Goal: Browse casually

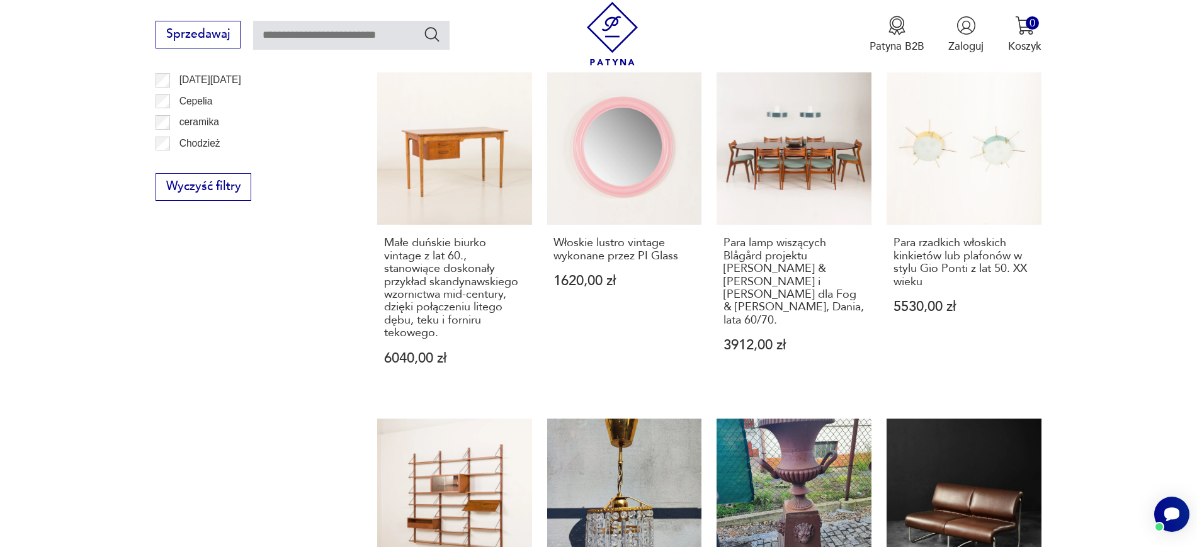
scroll to position [903, 0]
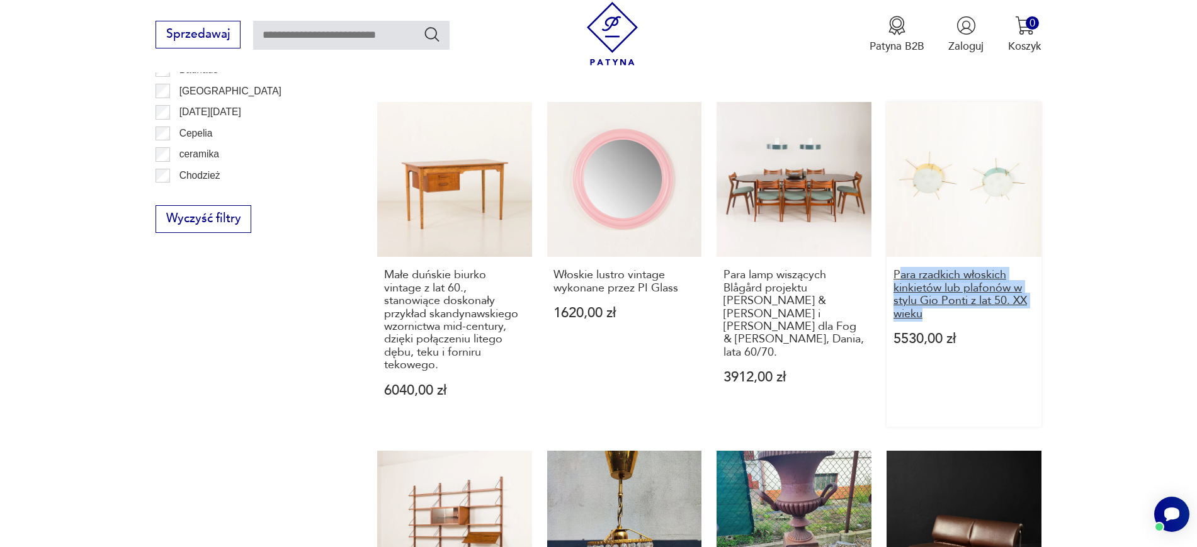
drag, startPoint x: 1077, startPoint y: 320, endPoint x: 897, endPoint y: 280, distance: 184.7
click at [897, 280] on section "Filtruj produkty Cena MIN MAX OK Promocja Datowanie OK Kraj pochodzenia Nie zna…" at bounding box center [598, 187] width 1197 height 1377
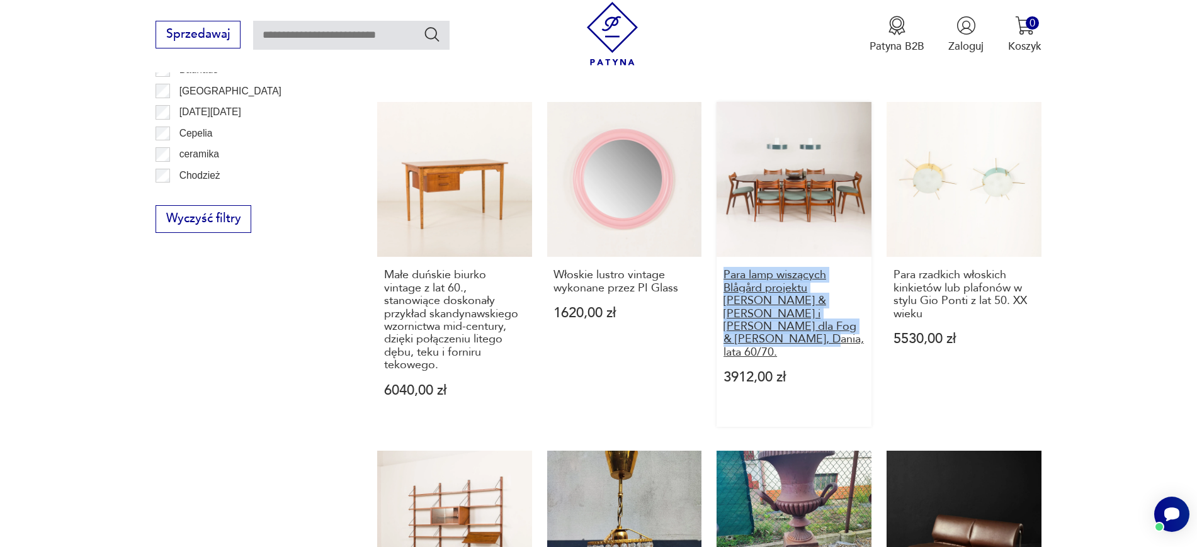
drag, startPoint x: 714, startPoint y: 273, endPoint x: 860, endPoint y: 326, distance: 155.4
click at [860, 326] on div "Pojemnik ceramiczny na cebulę 120,00 zł Pojemnik ceramiczny na żywność 90,00 zł…" at bounding box center [709, 135] width 664 height 1177
copy h3 "Para lamp wiszących Blågård projektu Karen & Ebbe Clemmensen i Jørgena Bo dla F…"
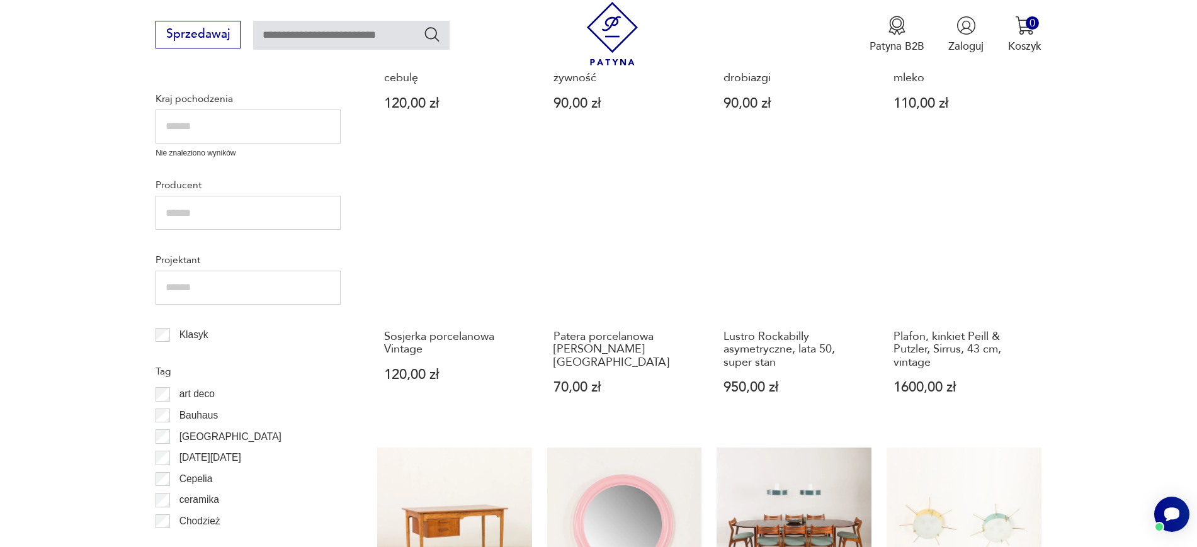
scroll to position [548, 0]
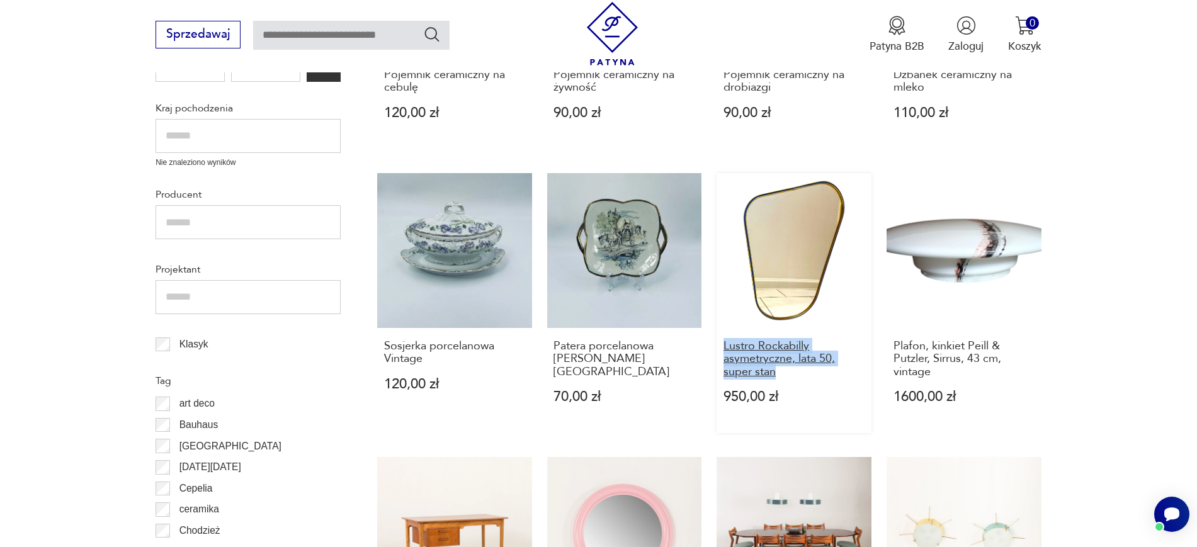
drag, startPoint x: 714, startPoint y: 348, endPoint x: 785, endPoint y: 372, distance: 74.7
click at [785, 372] on div "Pojemnik ceramiczny na cebulę 120,00 zł Pojemnik ceramiczny na żywność 90,00 zł…" at bounding box center [709, 490] width 664 height 1177
copy h3 "Lustro Rockabilly asymetryczne, lata 50, super stan"
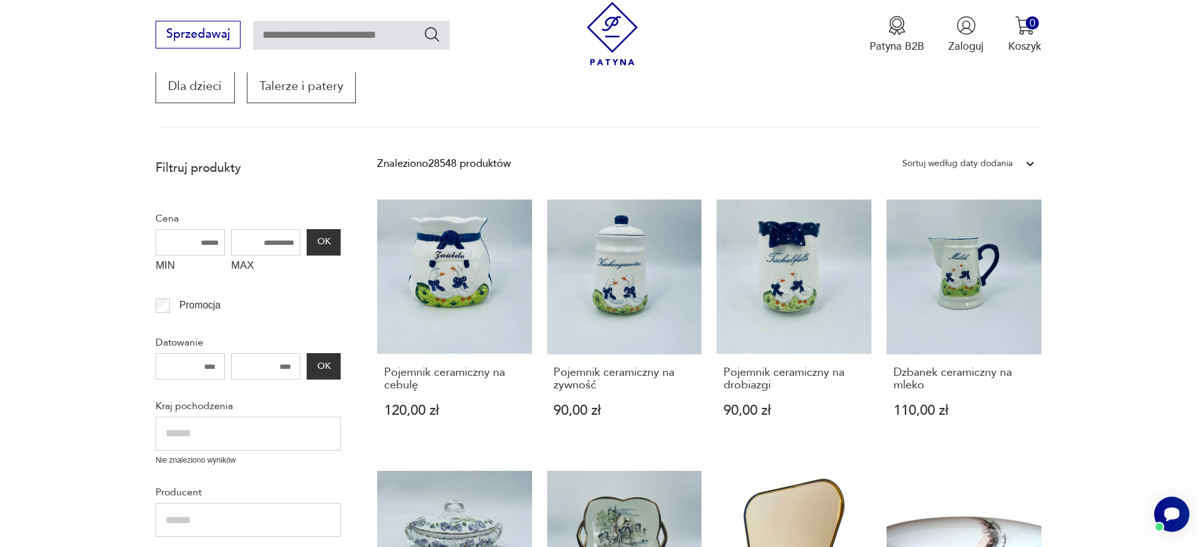
scroll to position [246, 0]
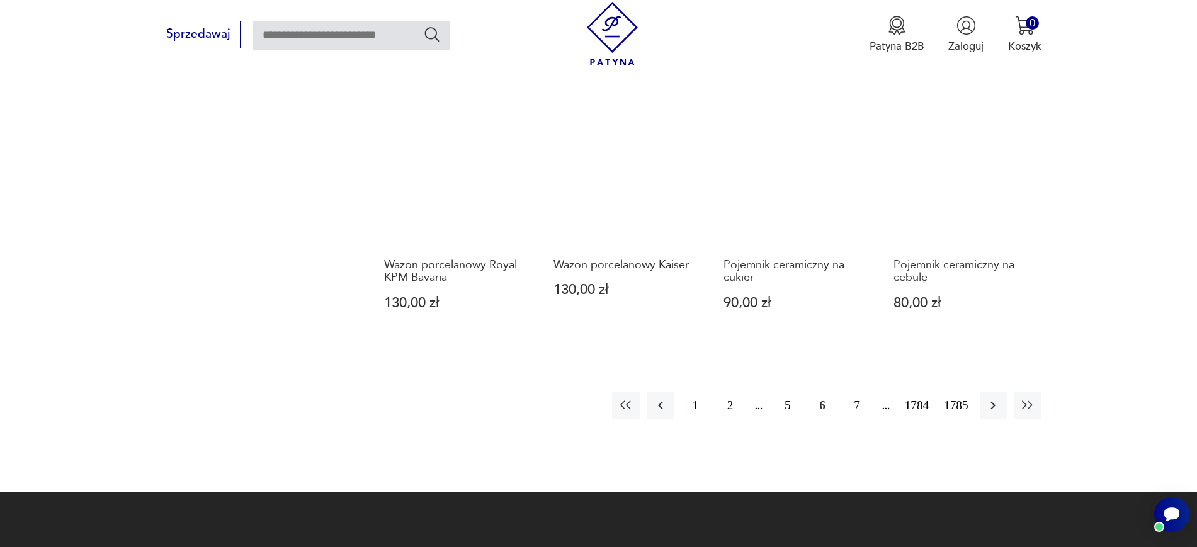
scroll to position [1220, 0]
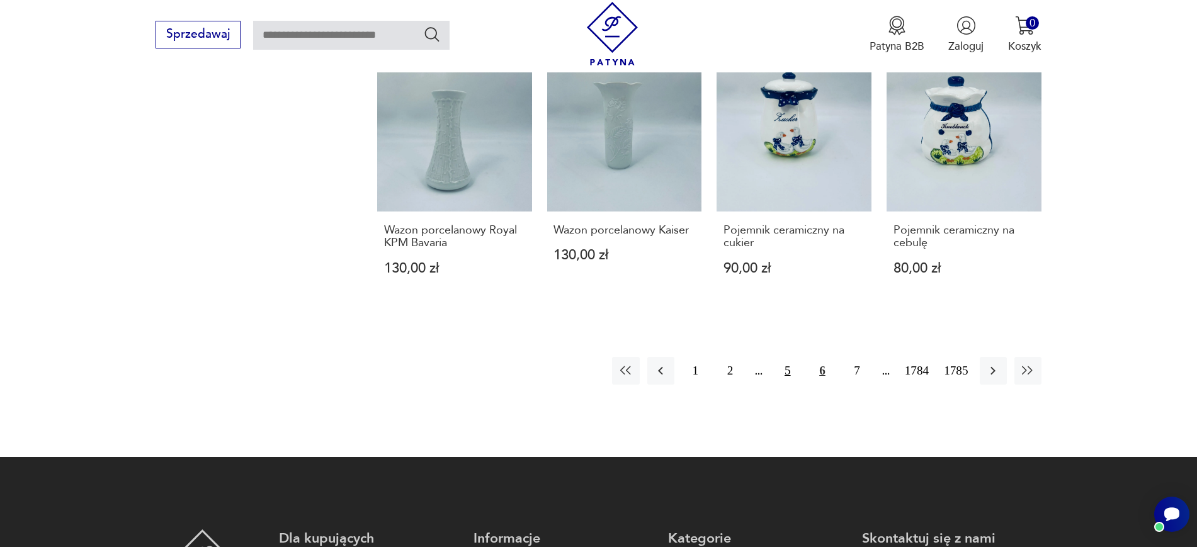
click at [786, 357] on button "5" at bounding box center [787, 370] width 27 height 27
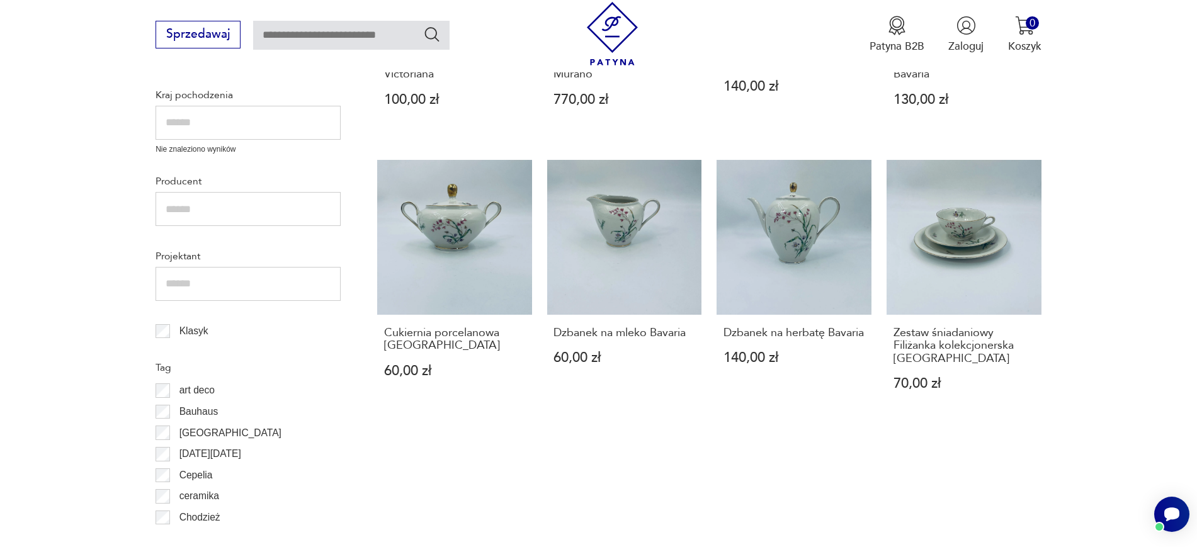
scroll to position [970, 0]
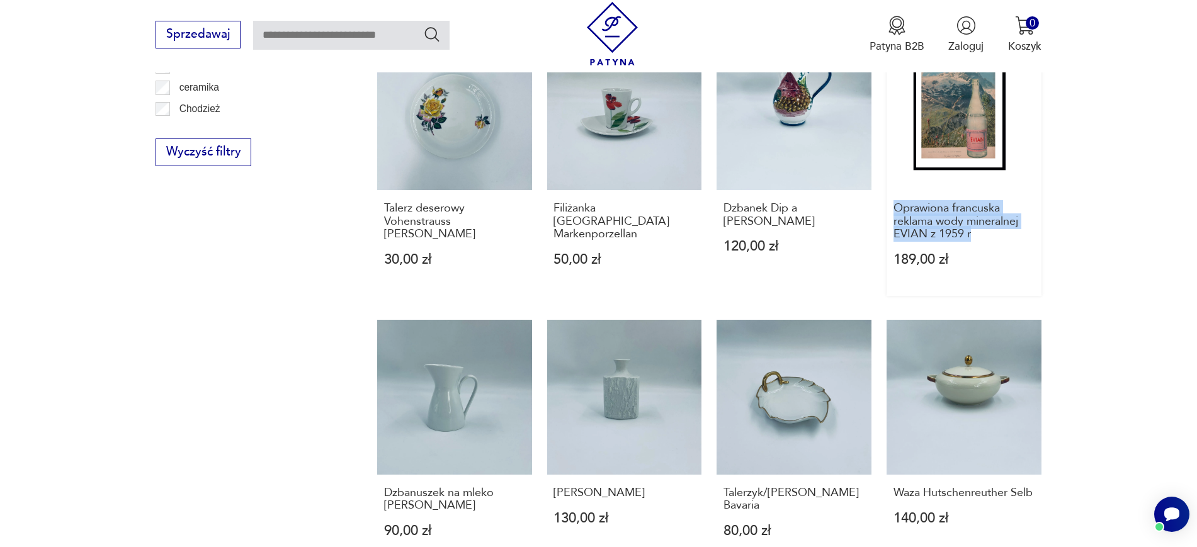
drag, startPoint x: 1073, startPoint y: 232, endPoint x: 892, endPoint y: 207, distance: 183.1
click at [892, 207] on section "Filtruj produkty Cena MIN MAX OK Promocja Datowanie OK Kraj pochodzenia Nie zna…" at bounding box center [598, 76] width 1197 height 1287
copy h3 "Oprawiona francuska reklama wody mineralnej EVIAN z 1959 r"
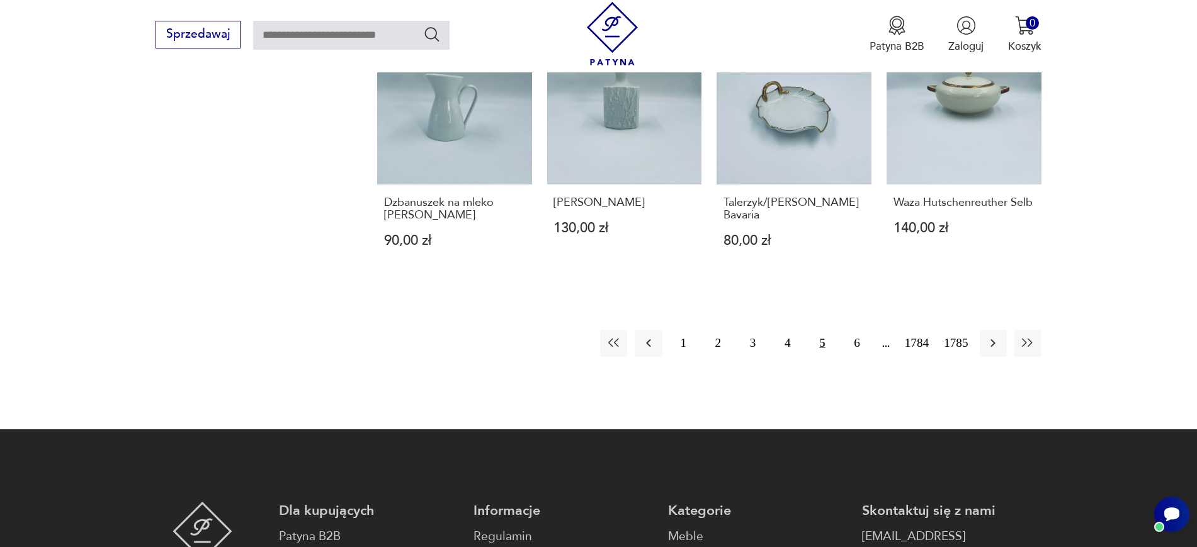
scroll to position [1306, 0]
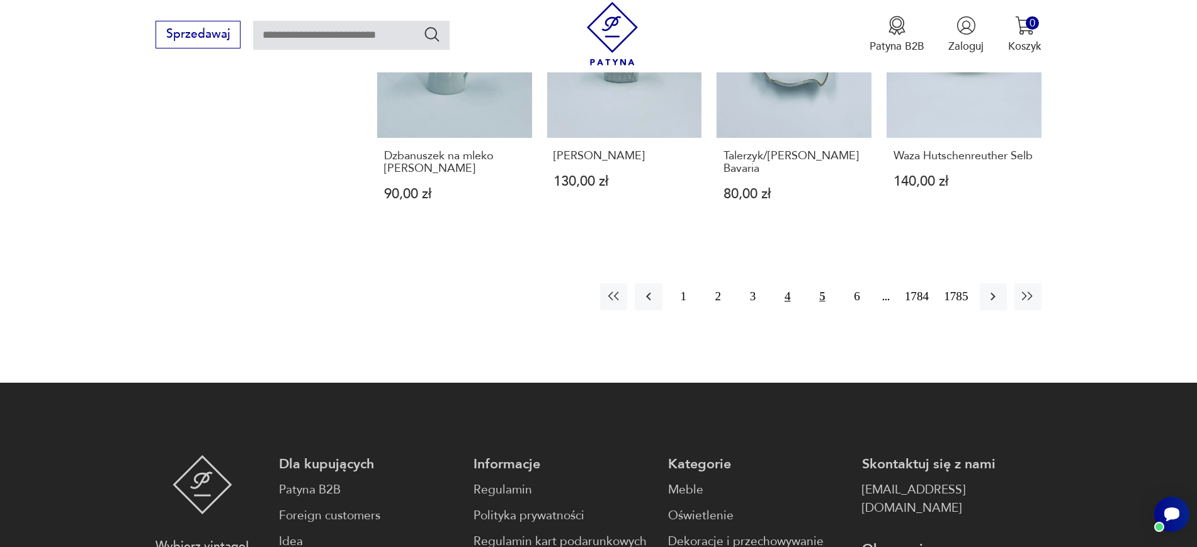
click at [786, 302] on button "4" at bounding box center [787, 296] width 27 height 27
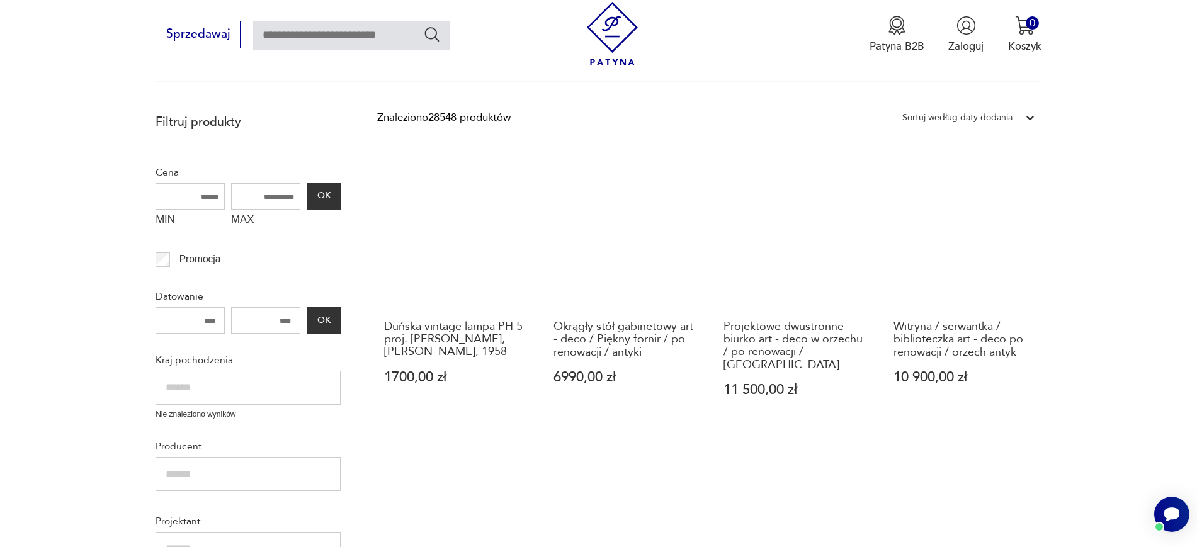
scroll to position [308, 0]
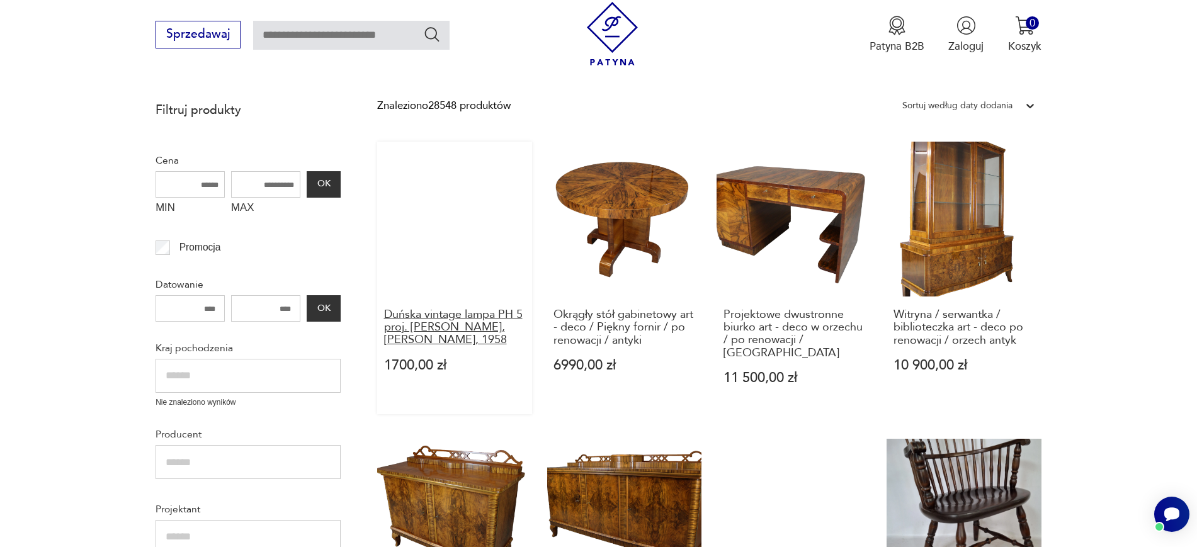
drag, startPoint x: 371, startPoint y: 316, endPoint x: 491, endPoint y: 343, distance: 123.3
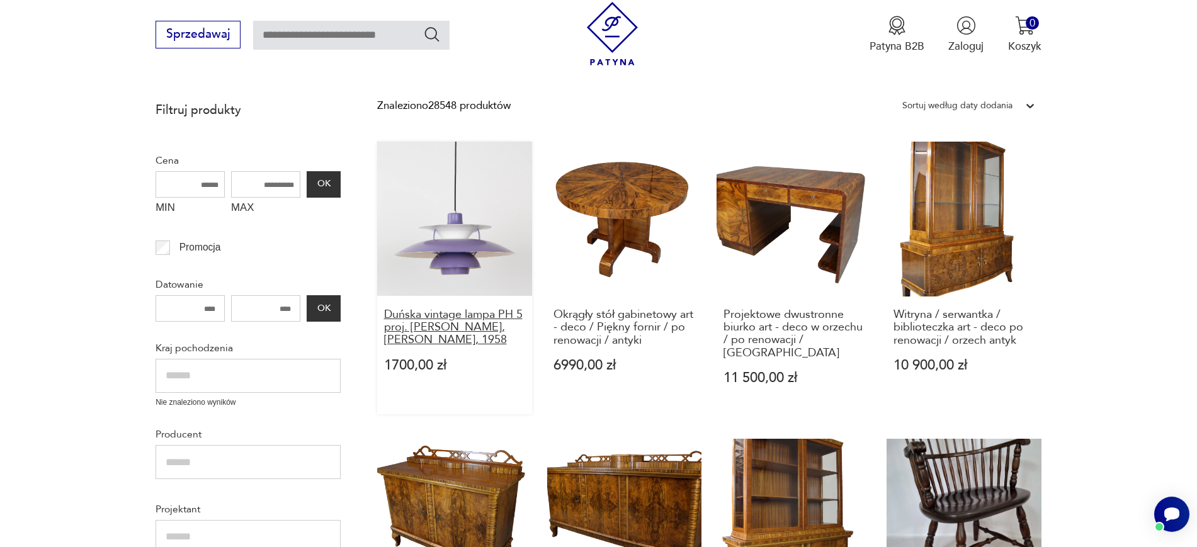
copy h3 "Duńska vintage lampa PH 5 proj. Poul Henningsen, Louis Poulsen, 1958"
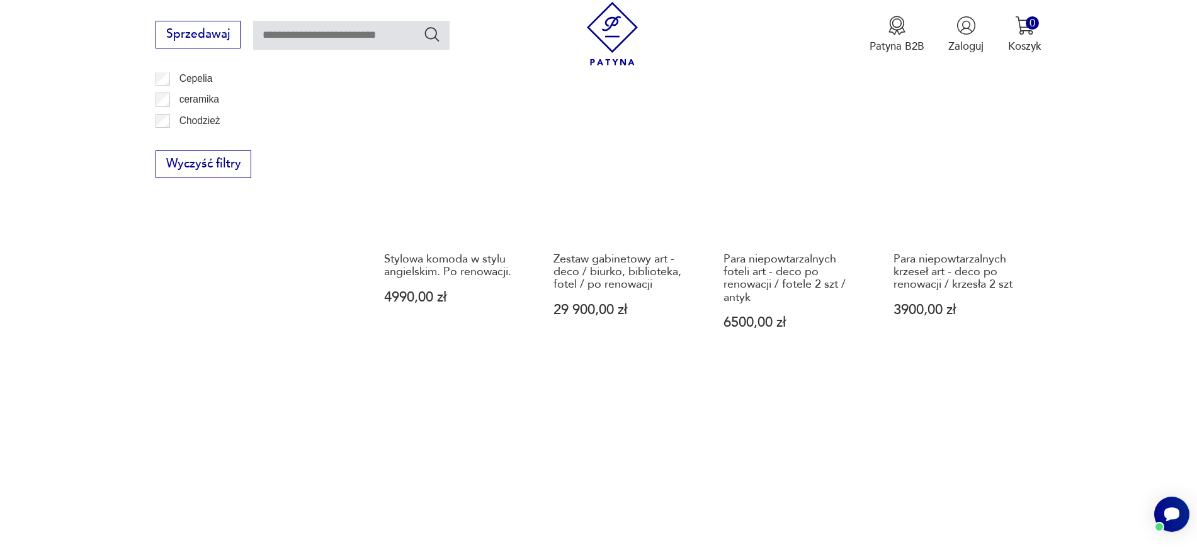
scroll to position [979, 0]
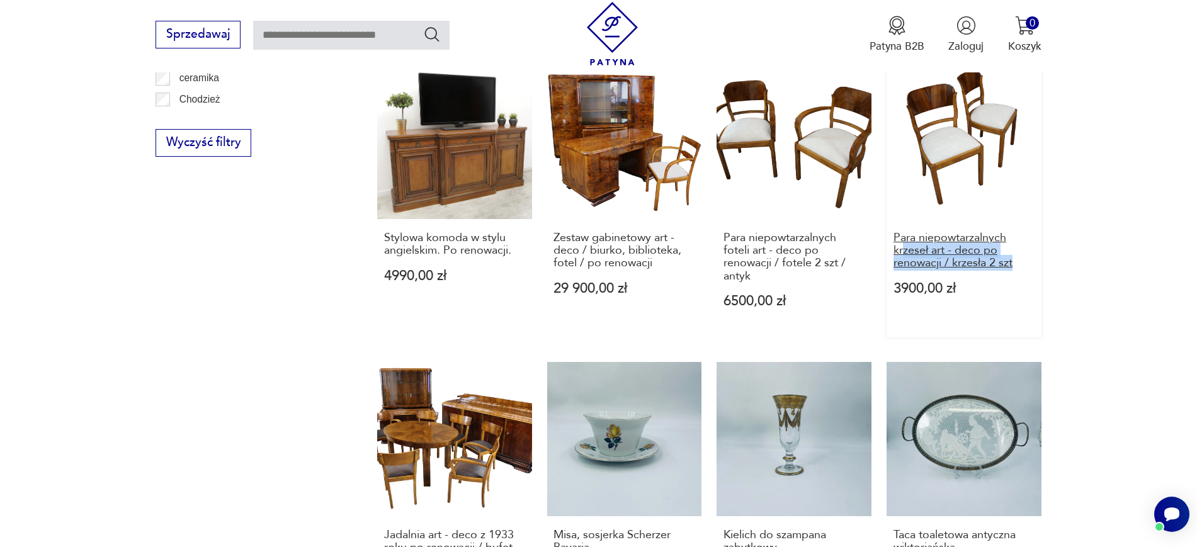
drag, startPoint x: 1053, startPoint y: 252, endPoint x: 904, endPoint y: 237, distance: 150.7
click at [904, 237] on section "Filtruj produkty Cena MIN MAX OK Promocja Datowanie OK Kraj pochodzenia Nie zna…" at bounding box center [598, 98] width 1197 height 1351
copy h3 "zeseł art - deco po renowacji / krzesła 2 szt"
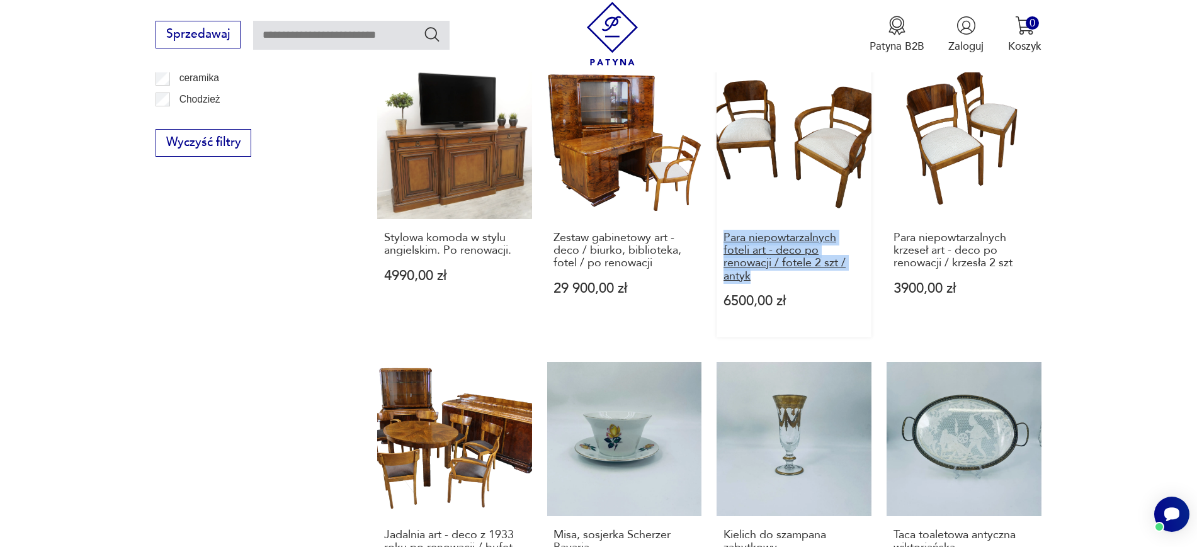
drag, startPoint x: 709, startPoint y: 222, endPoint x: 788, endPoint y: 264, distance: 89.3
click at [788, 264] on div "Duńska vintage lampa PH 5 proj. Poul Henningsen, Louis Poulsen, 1958 1700,00 zł…" at bounding box center [709, 46] width 664 height 1152
copy h3 "Para niepowtarzalnych foteli art - deco po renowacji / fotele 2 szt / antyk"
drag, startPoint x: 544, startPoint y: 225, endPoint x: 684, endPoint y: 266, distance: 145.8
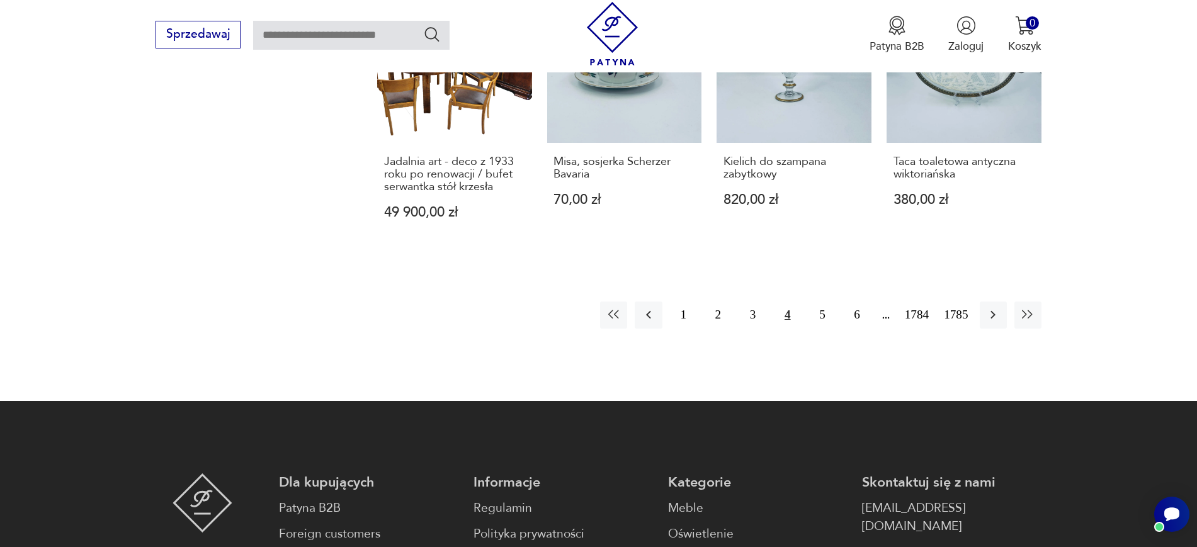
scroll to position [1342, 0]
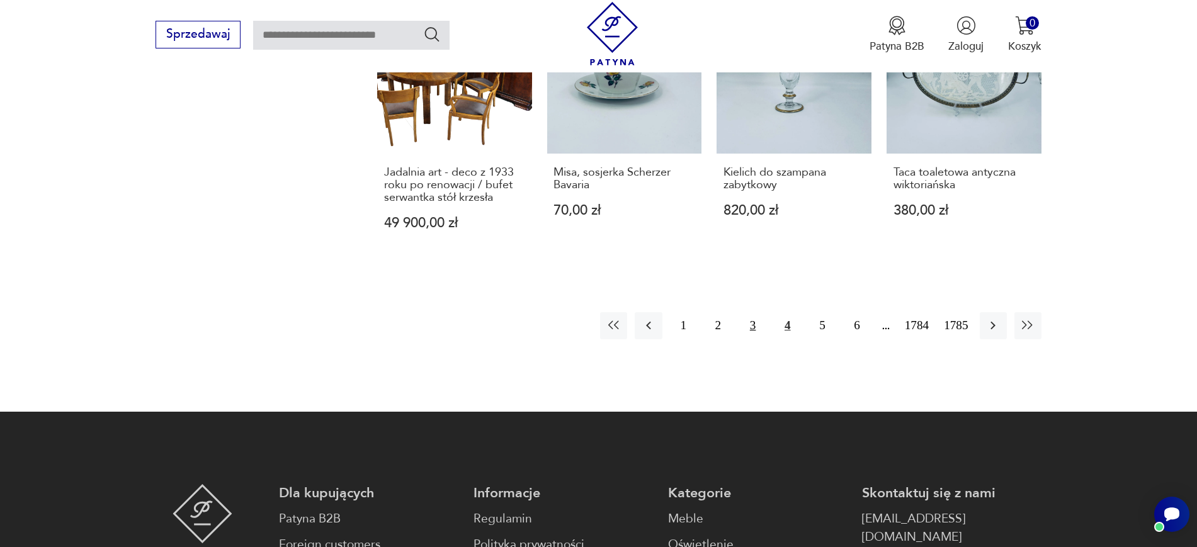
click at [750, 317] on button "3" at bounding box center [752, 325] width 27 height 27
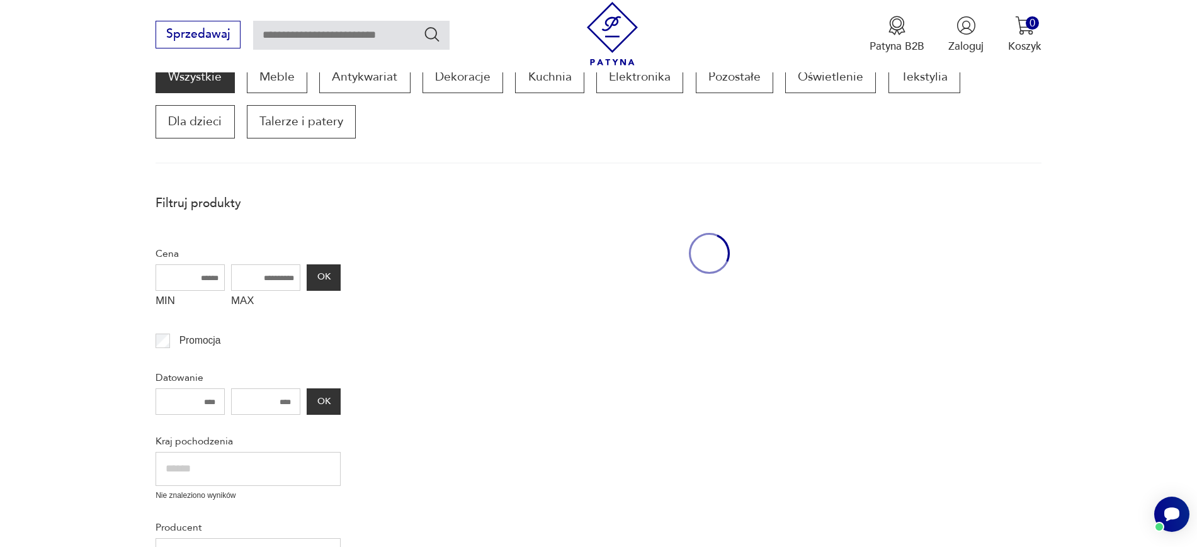
scroll to position [213, 0]
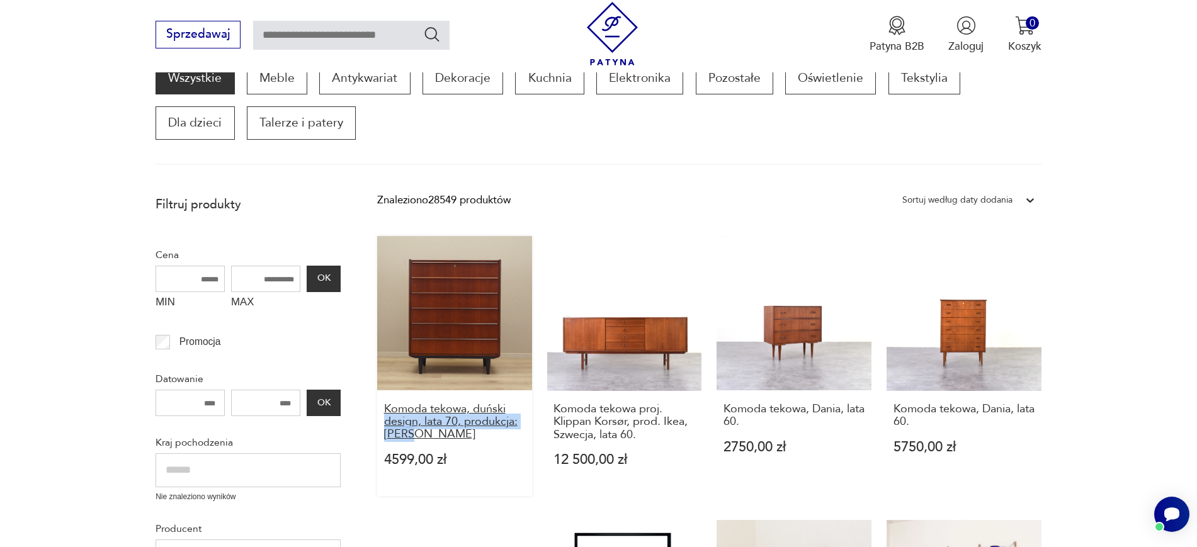
drag, startPoint x: 374, startPoint y: 420, endPoint x: 433, endPoint y: 433, distance: 60.0
drag, startPoint x: 364, startPoint y: 411, endPoint x: 433, endPoint y: 436, distance: 72.9
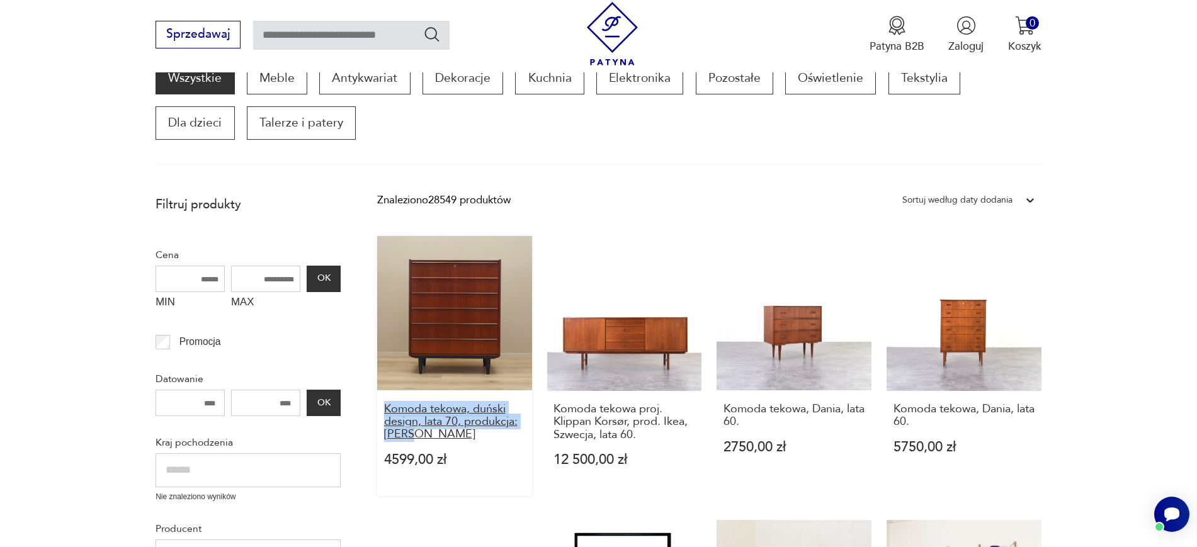
copy h3 "Komoda tekowa, duński design, lata 70, produkcja: Dania"
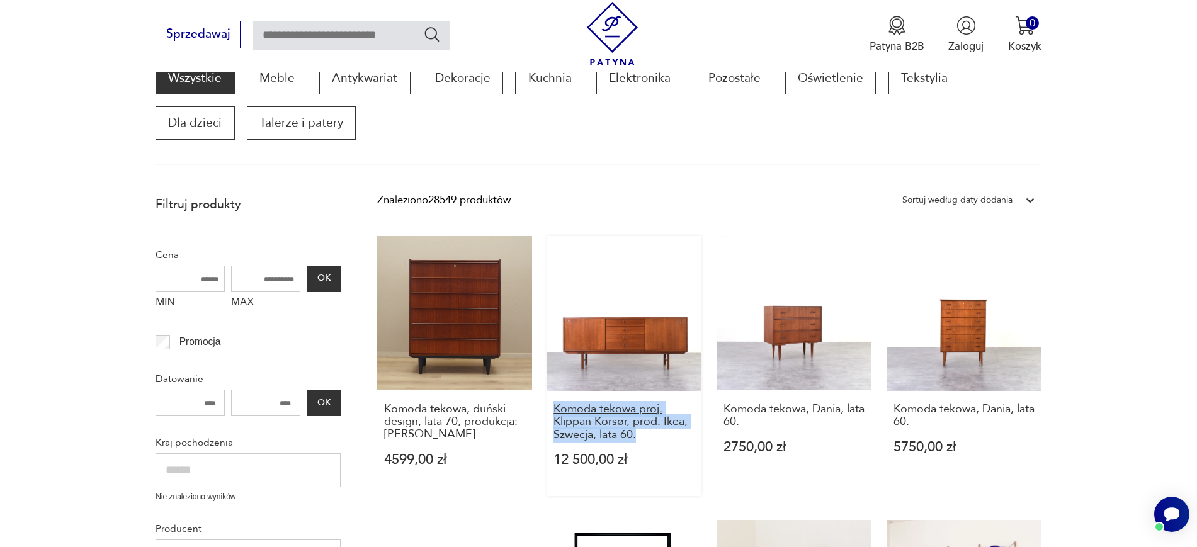
drag, startPoint x: 545, startPoint y: 410, endPoint x: 660, endPoint y: 434, distance: 117.1
copy h3 "Komoda tekowa proj. Klippan Korsør, prod. Ikea, Szwecja, lata 60."
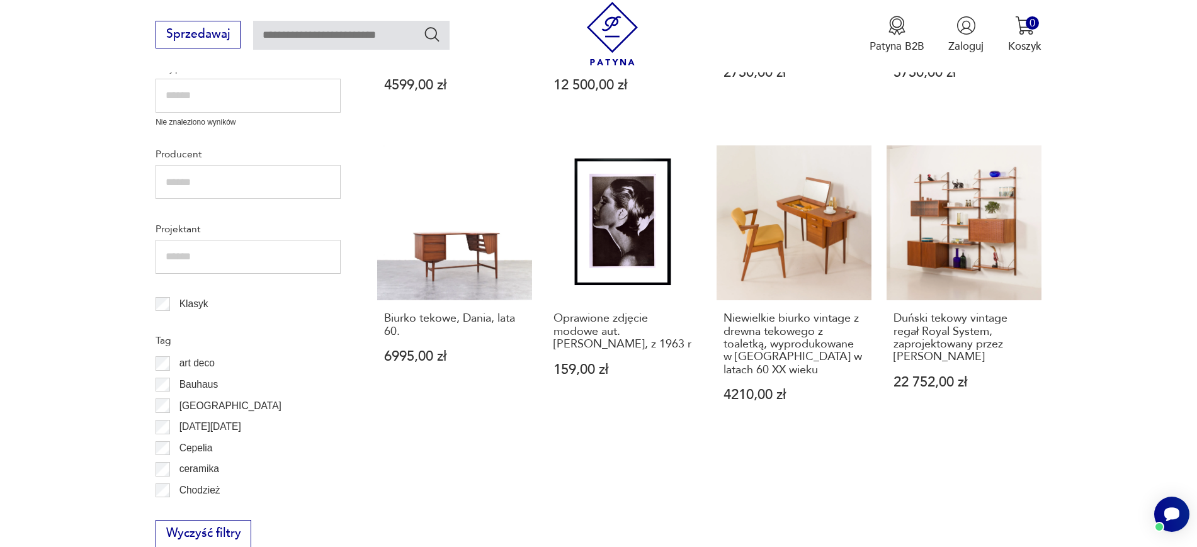
scroll to position [611, 0]
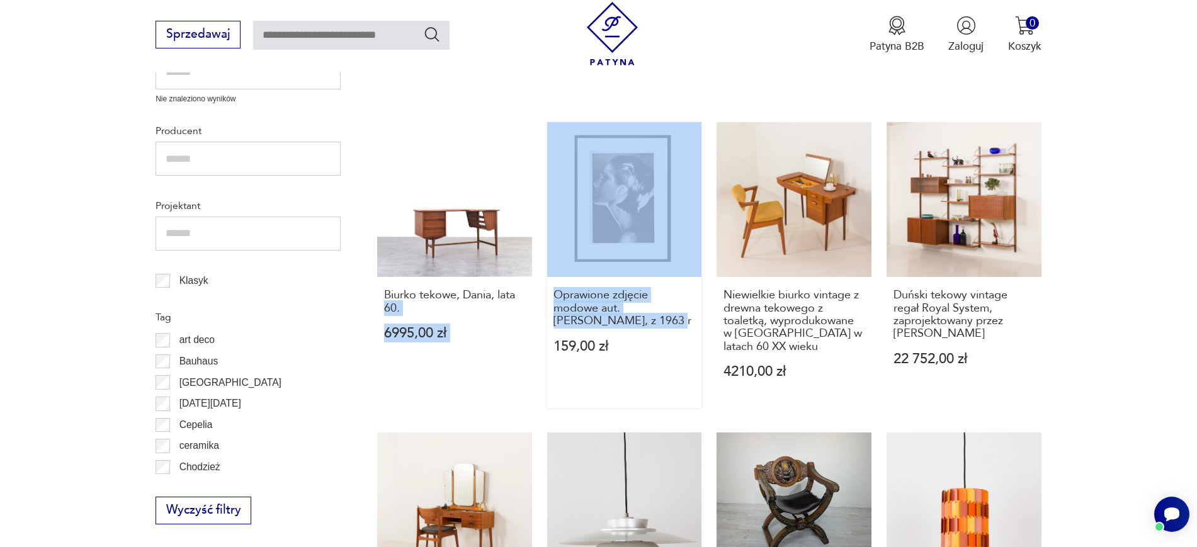
drag, startPoint x: 539, startPoint y: 292, endPoint x: 659, endPoint y: 334, distance: 126.6
click at [659, 334] on div "Komoda tekowa, duński design, lata 70, produkcja: Dania 4599,00 zł Komoda tekow…" at bounding box center [709, 420] width 664 height 1165
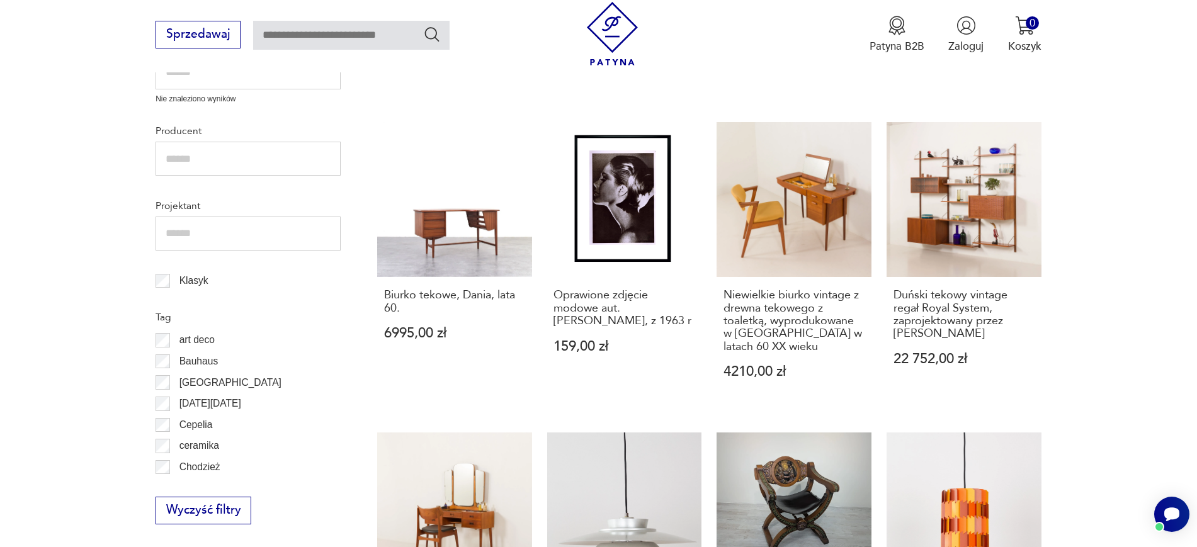
click at [69, 339] on section "Filtruj produkty Cena MIN MAX OK Promocja Datowanie OK Kraj pochodzenia Nie zna…" at bounding box center [598, 473] width 1197 height 1364
drag, startPoint x: 541, startPoint y: 298, endPoint x: 635, endPoint y: 334, distance: 100.7
click at [635, 334] on div "Komoda tekowa, duński design, lata 70, produkcja: Dania 4599,00 zł Komoda tekow…" at bounding box center [709, 420] width 664 height 1165
copy div "Oprawione zdjęcie modowe aut. Norman Eales, z 1963 r 159,00 zł"
drag, startPoint x: 1140, startPoint y: 337, endPoint x: 1134, endPoint y: 344, distance: 9.8
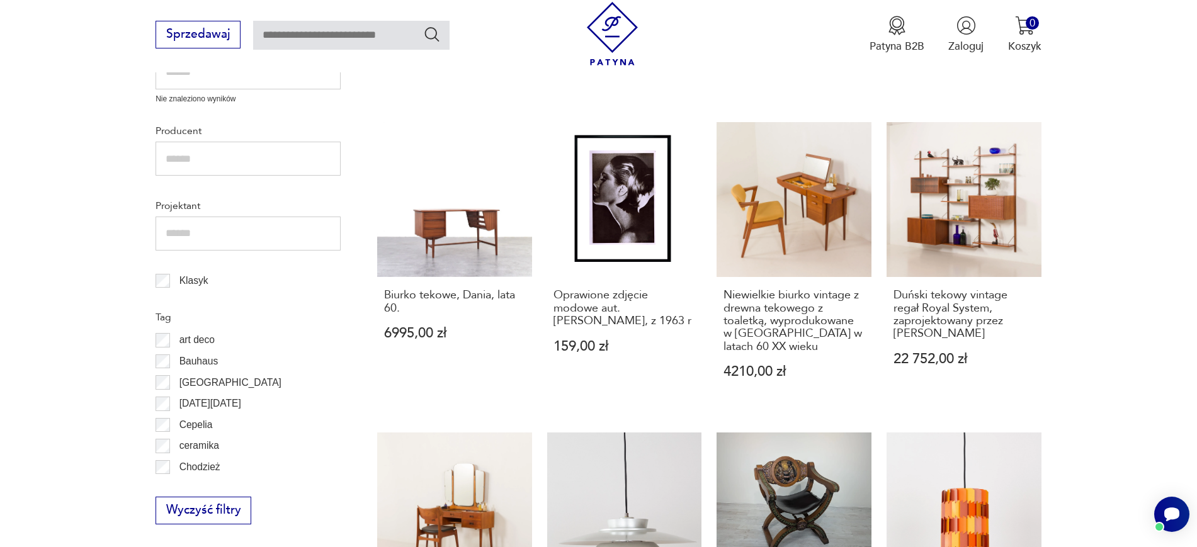
click at [1134, 344] on section "Filtruj produkty Cena MIN MAX OK Promocja Datowanie OK Kraj pochodzenia Nie zna…" at bounding box center [598, 473] width 1197 height 1364
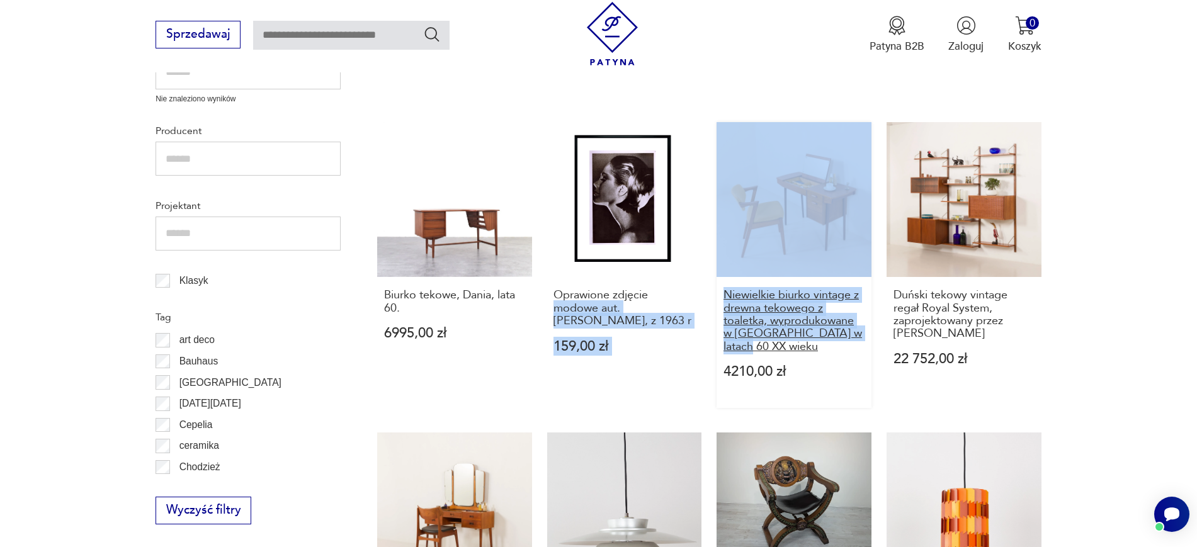
drag, startPoint x: 707, startPoint y: 290, endPoint x: 771, endPoint y: 344, distance: 84.0
click at [771, 344] on div "Komoda tekowa, duński design, lata 70, produkcja: Dania 4599,00 zł Komoda tekow…" at bounding box center [709, 420] width 664 height 1165
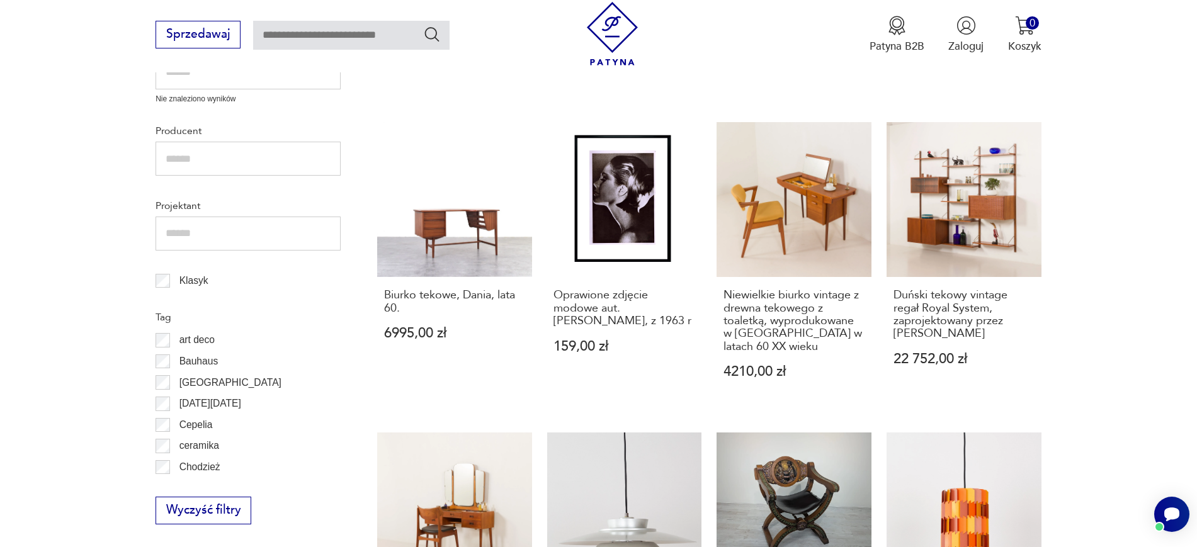
click at [1102, 298] on section "Filtruj produkty Cena MIN MAX OK Promocja Datowanie OK Kraj pochodzenia Nie zna…" at bounding box center [598, 473] width 1197 height 1364
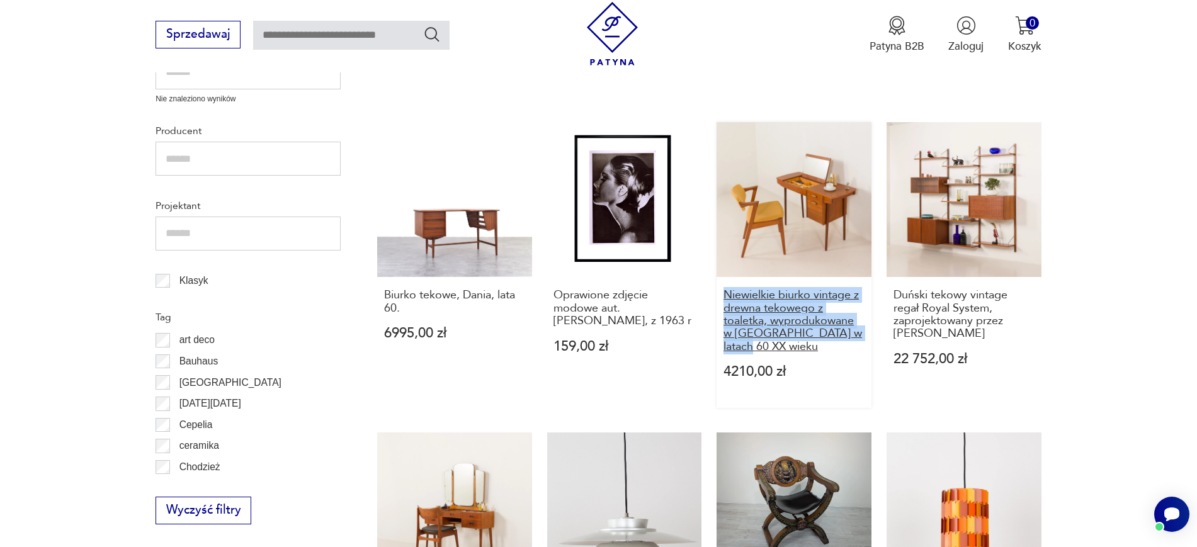
drag, startPoint x: 714, startPoint y: 296, endPoint x: 769, endPoint y: 346, distance: 74.9
click at [769, 346] on div "Komoda tekowa, duński design, lata 70, produkcja: Dania 4599,00 zł Komoda tekow…" at bounding box center [709, 420] width 664 height 1165
copy h3 "Niewielkie biurko vintage z drewna tekowego z toaletką, wyprodukowane w Danii w…"
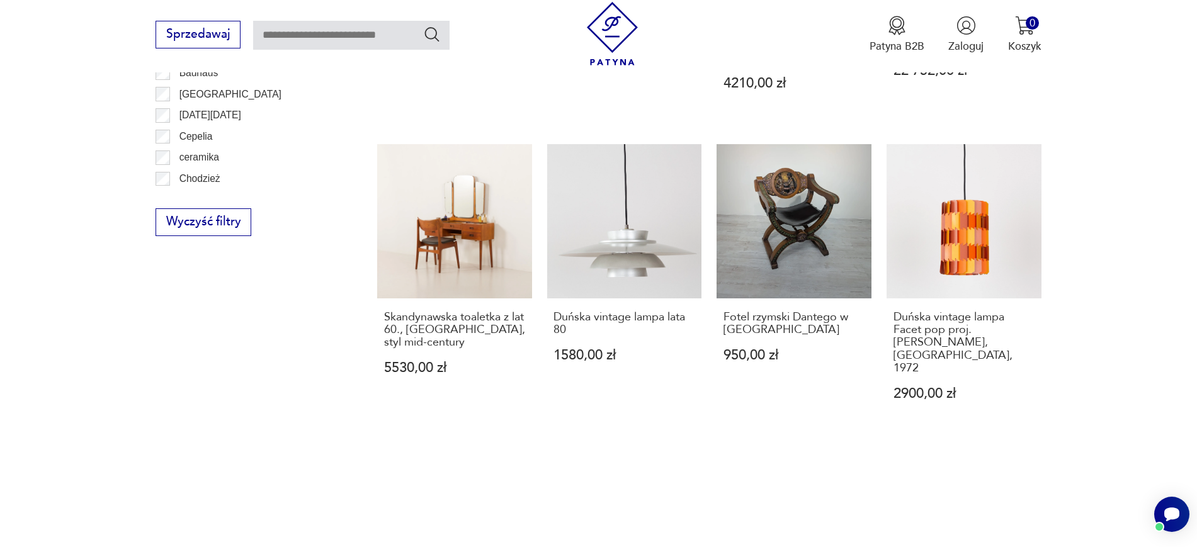
scroll to position [926, 0]
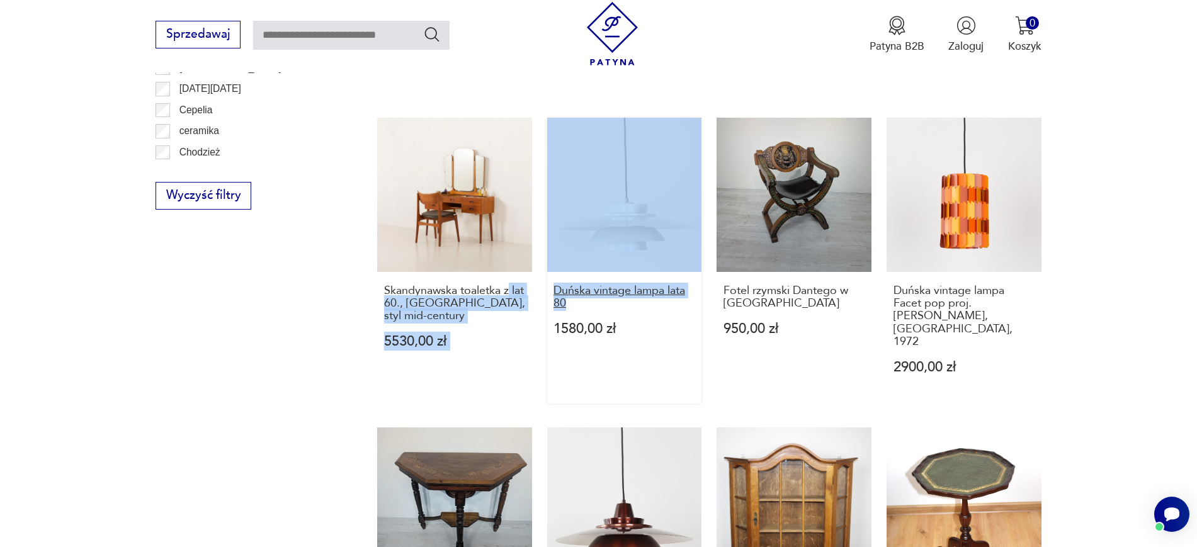
drag, startPoint x: 535, startPoint y: 286, endPoint x: 590, endPoint y: 307, distance: 59.2
click at [590, 307] on div "Komoda tekowa, duński design, lata 70, produkcja: Dania 4599,00 zł Komoda tekow…" at bounding box center [709, 105] width 664 height 1165
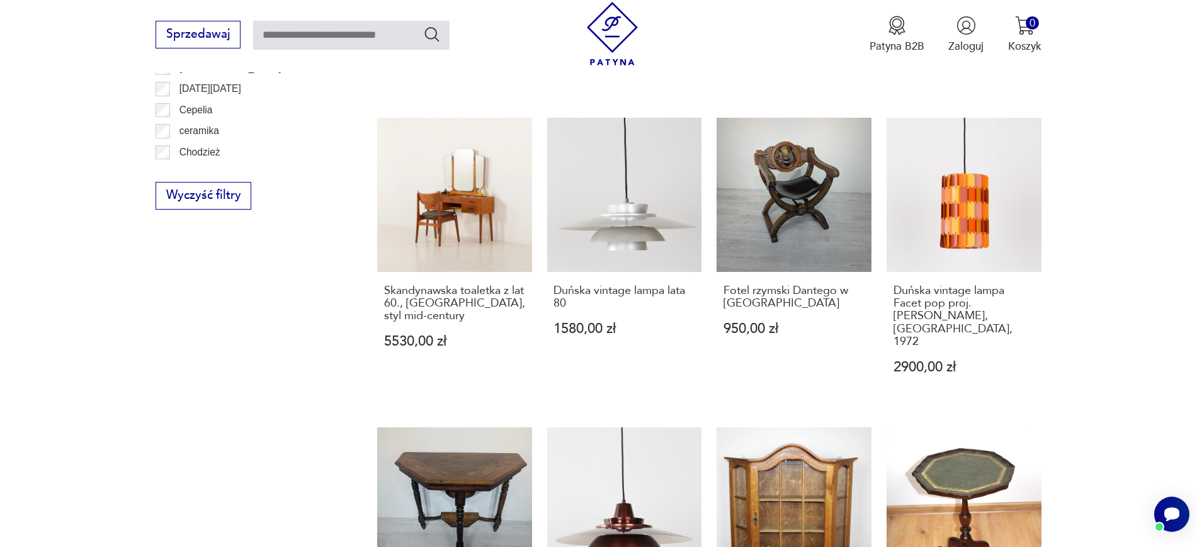
click at [194, 358] on div "Filtruj produkty Cena MIN MAX OK Promocja Datowanie OK Kraj pochodzenia Nie zna…" at bounding box center [248, 126] width 185 height 1284
drag, startPoint x: 541, startPoint y: 292, endPoint x: 583, endPoint y: 312, distance: 46.7
click at [583, 312] on div "Komoda tekowa, duński design, lata 70, produkcja: Dania 4599,00 zł Komoda tekow…" at bounding box center [709, 105] width 664 height 1165
copy h3 "Duńska vintage lampa lata 80"
drag, startPoint x: 1081, startPoint y: 317, endPoint x: 892, endPoint y: 297, distance: 190.0
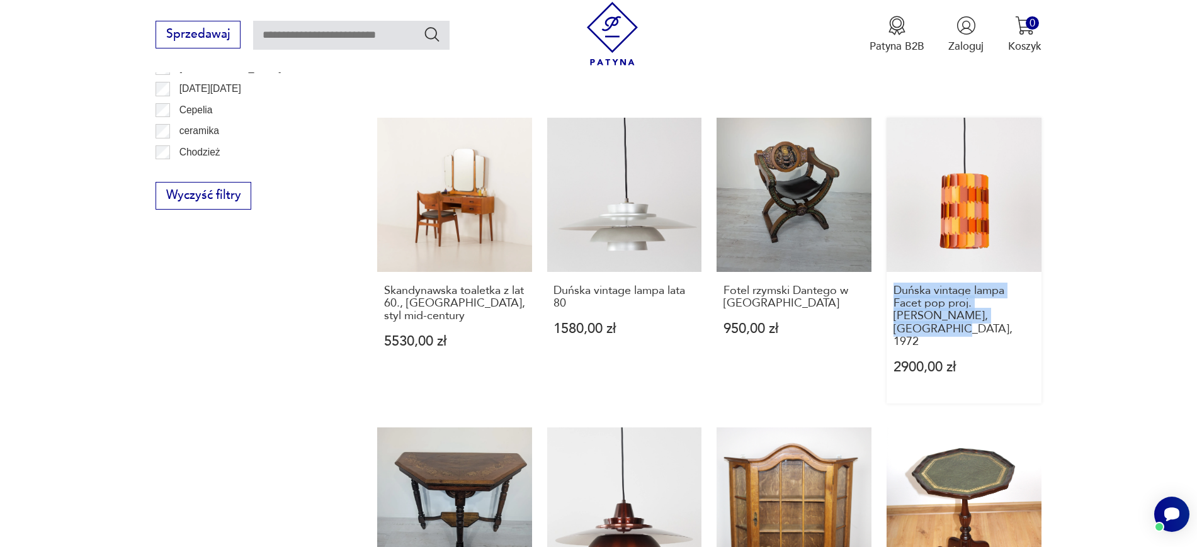
click at [892, 297] on section "Filtruj produkty Cena MIN MAX OK Promocja Datowanie OK Kraj pochodzenia Nie zna…" at bounding box center [598, 158] width 1197 height 1364
copy h3 "Duńska vintage lampa Facet pop proj. Louis Weisdorf, Lufa, 1972"
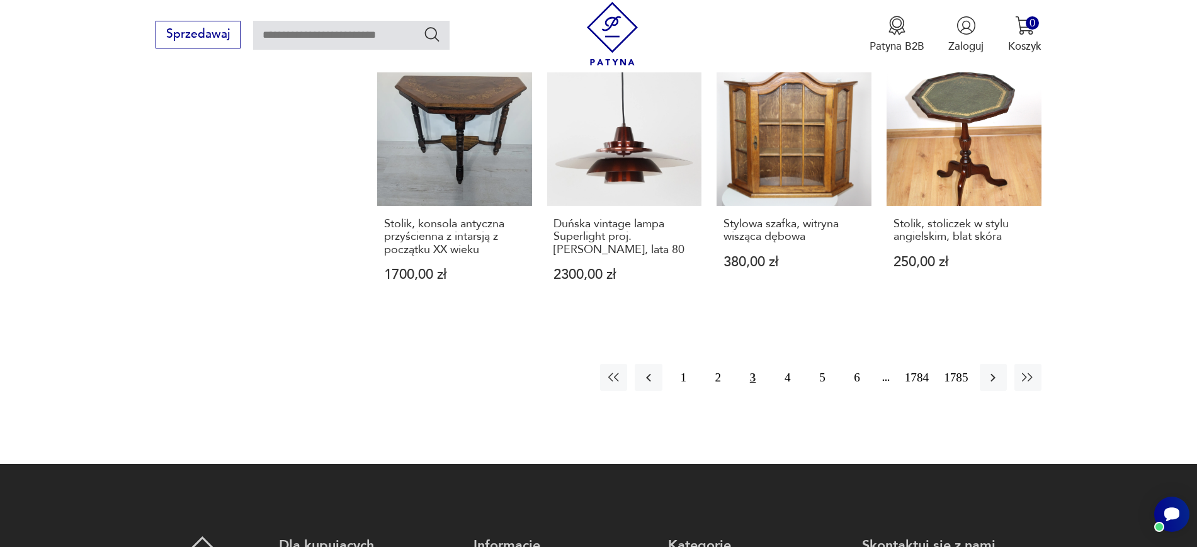
scroll to position [1304, 0]
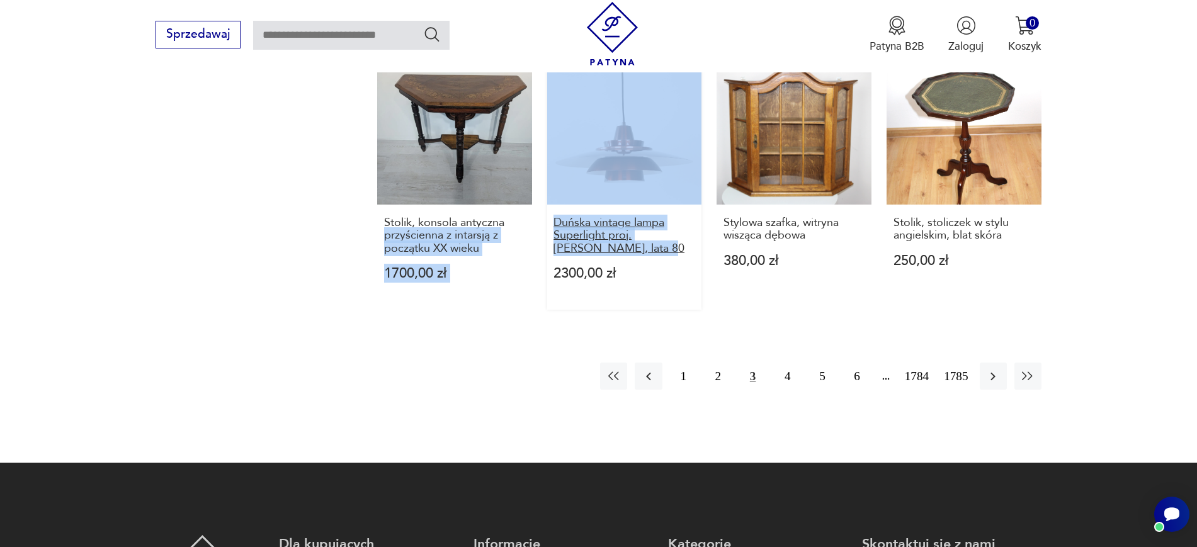
drag, startPoint x: 538, startPoint y: 200, endPoint x: 638, endPoint y: 218, distance: 101.1
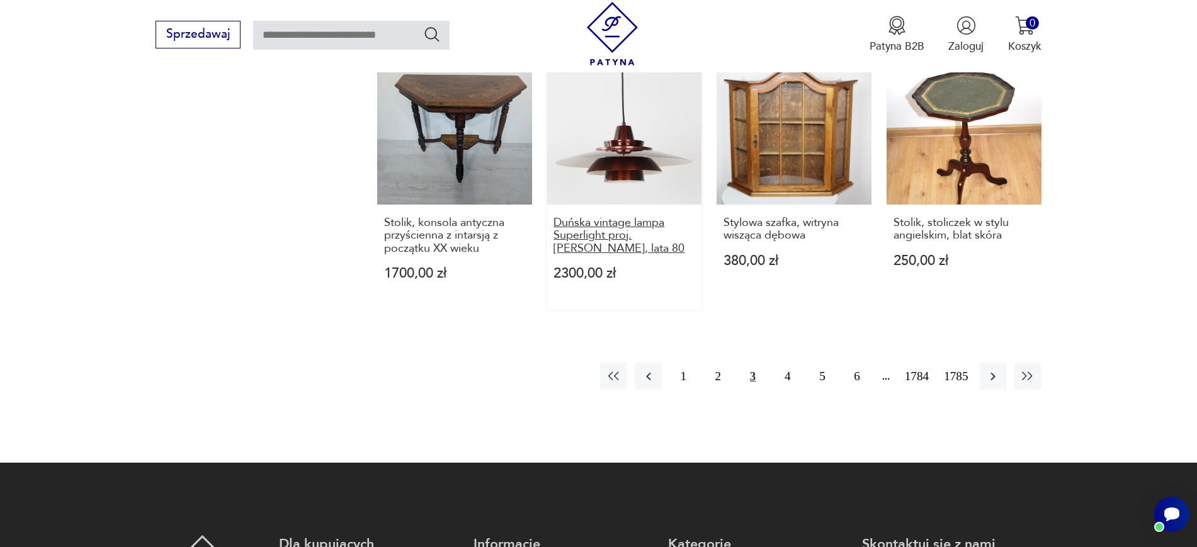
drag, startPoint x: 545, startPoint y: 192, endPoint x: 664, endPoint y: 228, distance: 123.7
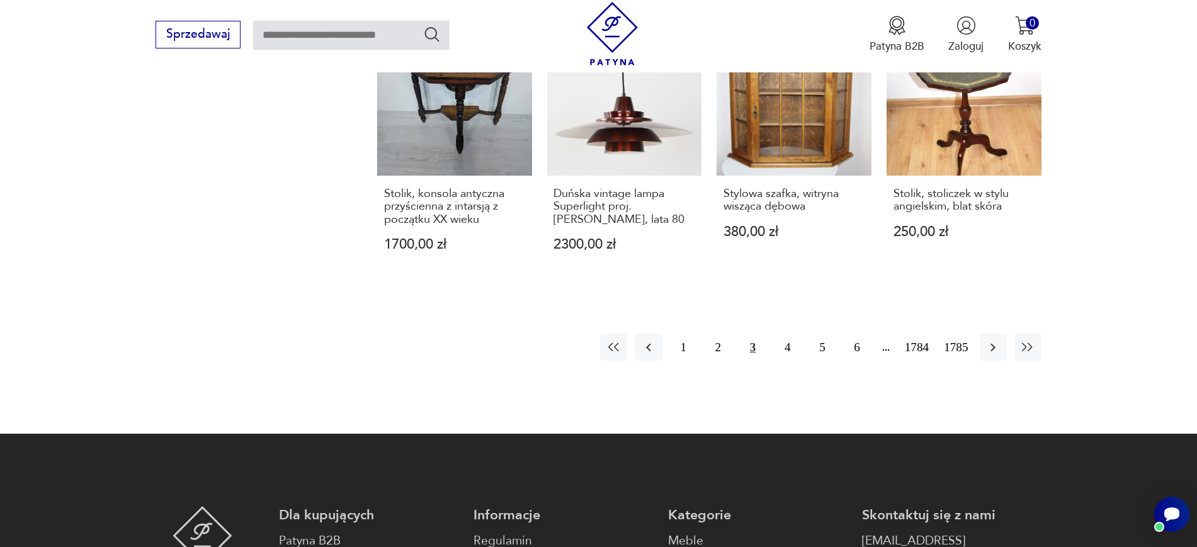
scroll to position [1335, 0]
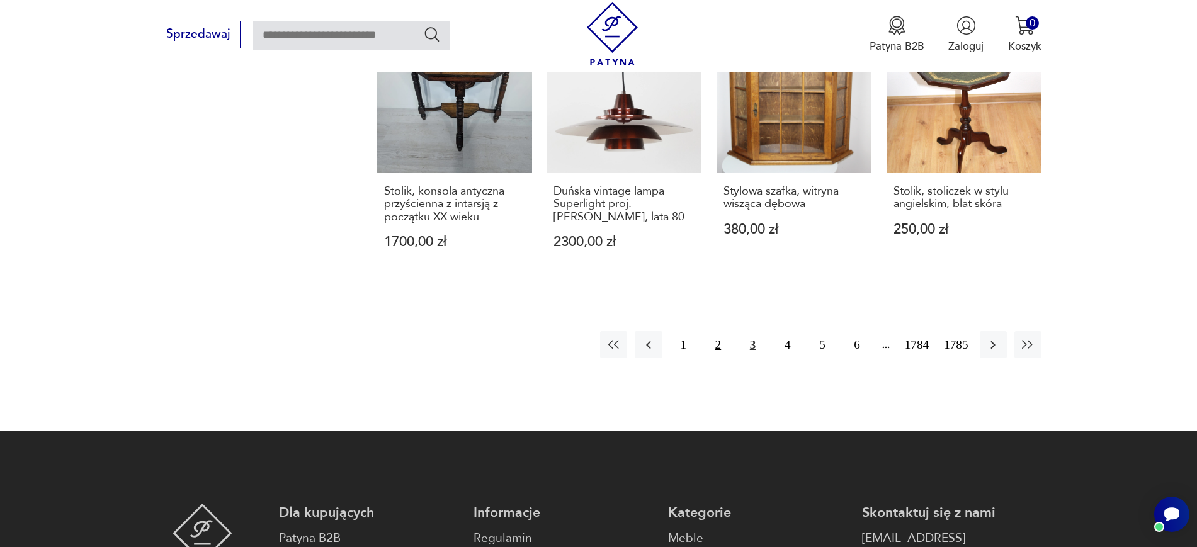
click at [723, 331] on button "2" at bounding box center [718, 344] width 27 height 27
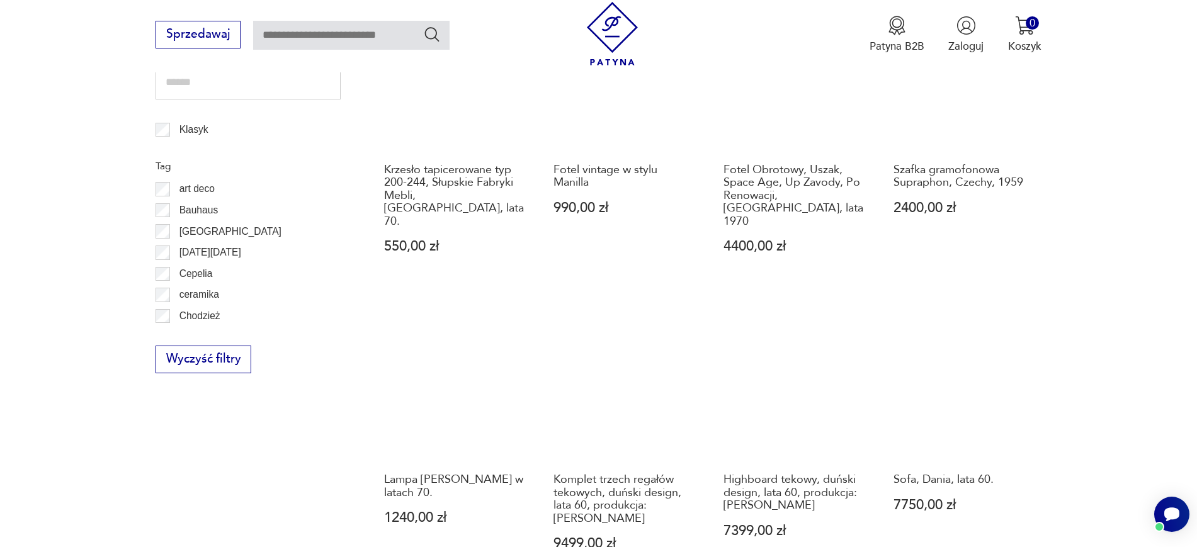
scroll to position [875, 0]
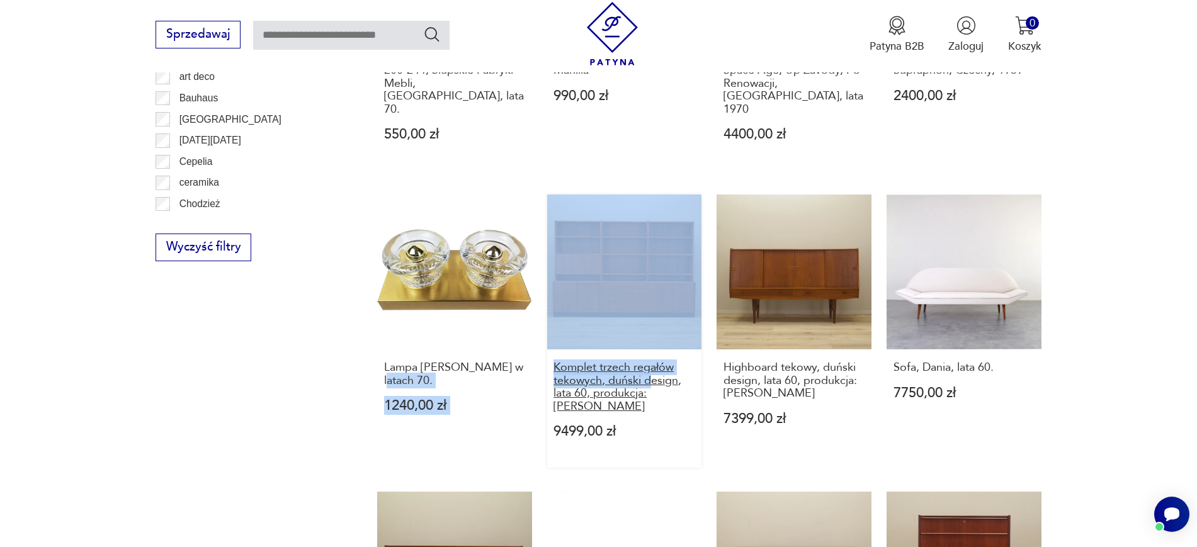
drag, startPoint x: 536, startPoint y: 328, endPoint x: 660, endPoint y: 344, distance: 125.0
click at [660, 344] on div "Wazon, proj. C. Moretti, Opaline Florence, Włochy, lata 70. 320,00 zł Ceramiczn…" at bounding box center [709, 163] width 664 height 1177
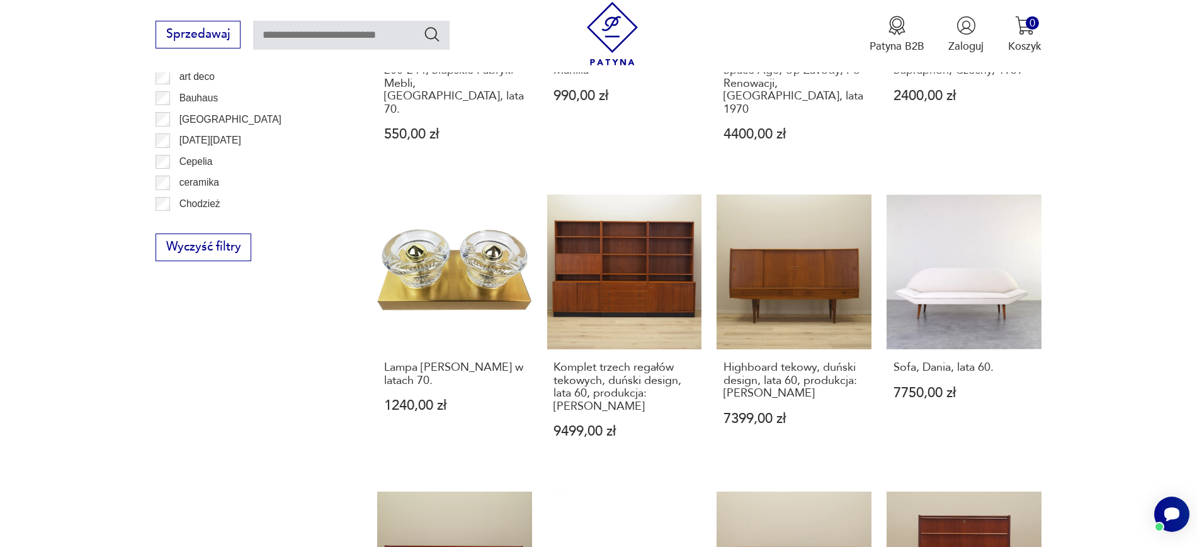
click at [227, 443] on div "Filtruj produkty Cena MIN MAX OK Promocja Datowanie OK Kraj pochodzenia Nie zna…" at bounding box center [248, 183] width 185 height 1297
drag, startPoint x: 544, startPoint y: 320, endPoint x: 693, endPoint y: 363, distance: 155.4
click at [693, 363] on div "Wazon, proj. C. Moretti, Opaline Florence, Włochy, lata 70. 320,00 zł Ceramiczn…" at bounding box center [709, 163] width 664 height 1177
drag, startPoint x: 715, startPoint y: 321, endPoint x: 780, endPoint y: 357, distance: 74.7
click at [780, 357] on div "Wazon, proj. C. Moretti, Opaline Florence, Włochy, lata 70. 320,00 zł Ceramiczn…" at bounding box center [709, 163] width 664 height 1177
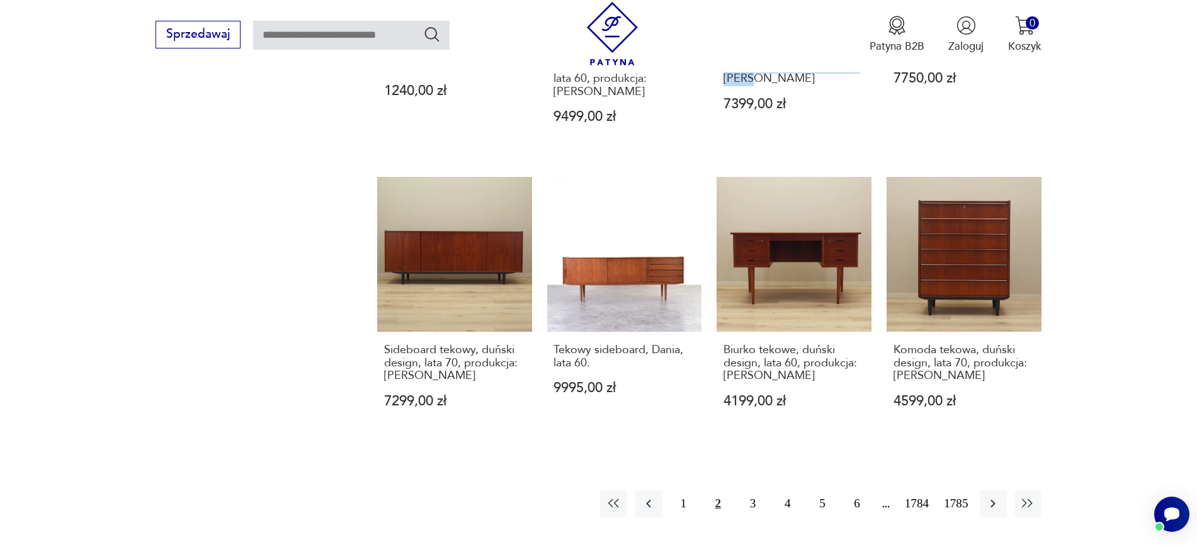
scroll to position [1221, 0]
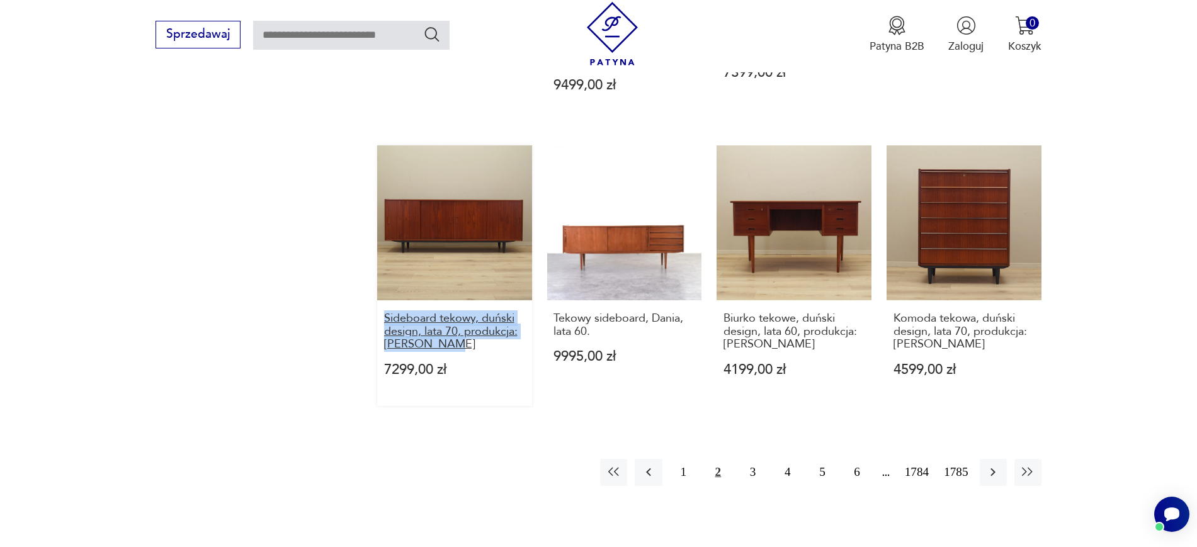
drag, startPoint x: 363, startPoint y: 259, endPoint x: 465, endPoint y: 292, distance: 106.9
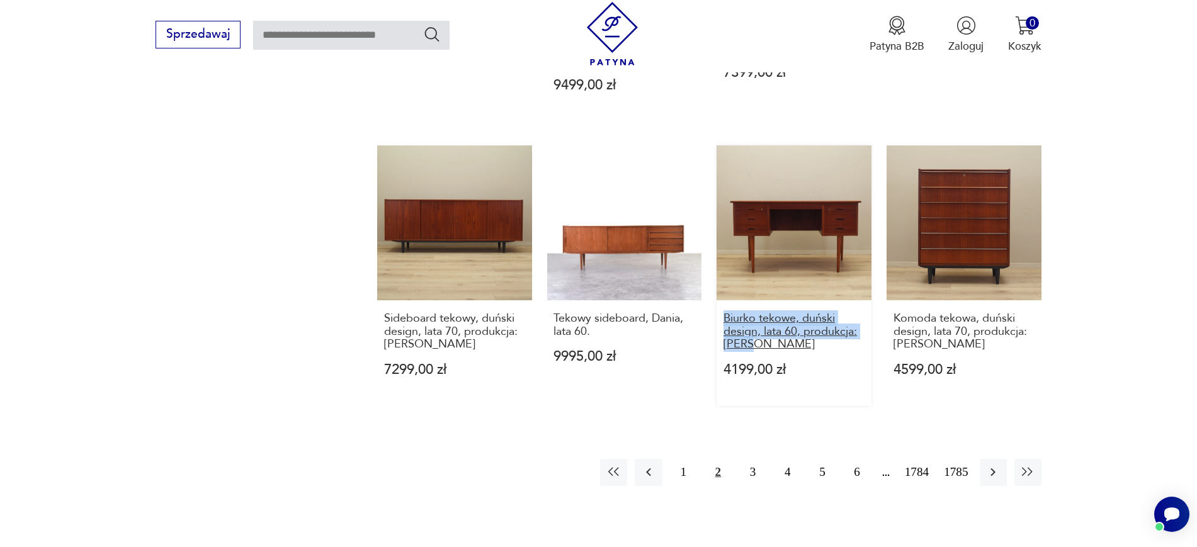
drag, startPoint x: 710, startPoint y: 266, endPoint x: 768, endPoint y: 296, distance: 65.3
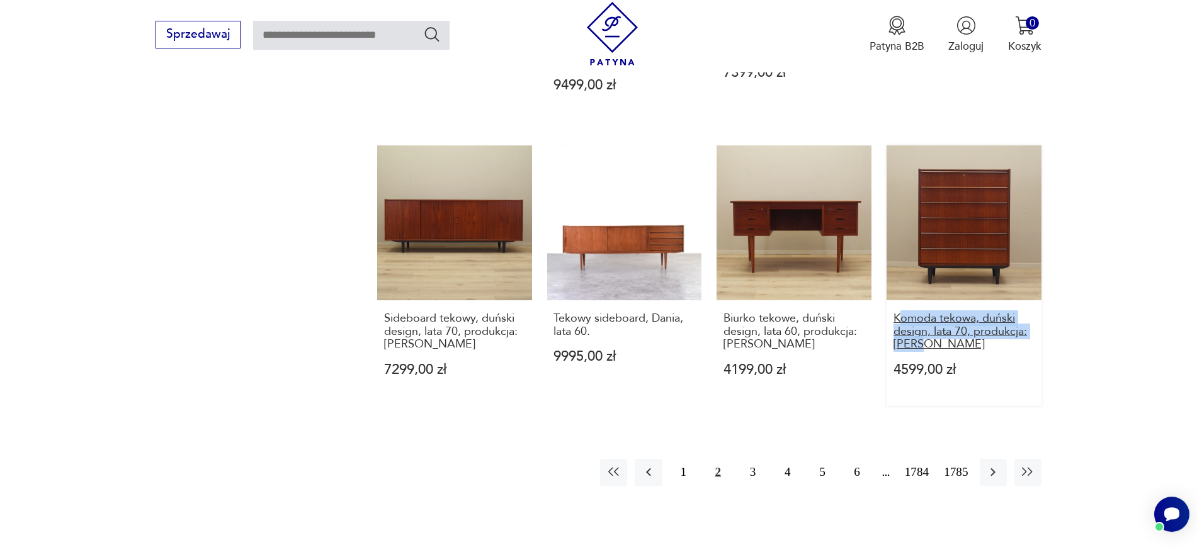
drag, startPoint x: 1080, startPoint y: 291, endPoint x: 897, endPoint y: 269, distance: 183.9
click at [686, 459] on button "1" at bounding box center [683, 472] width 27 height 27
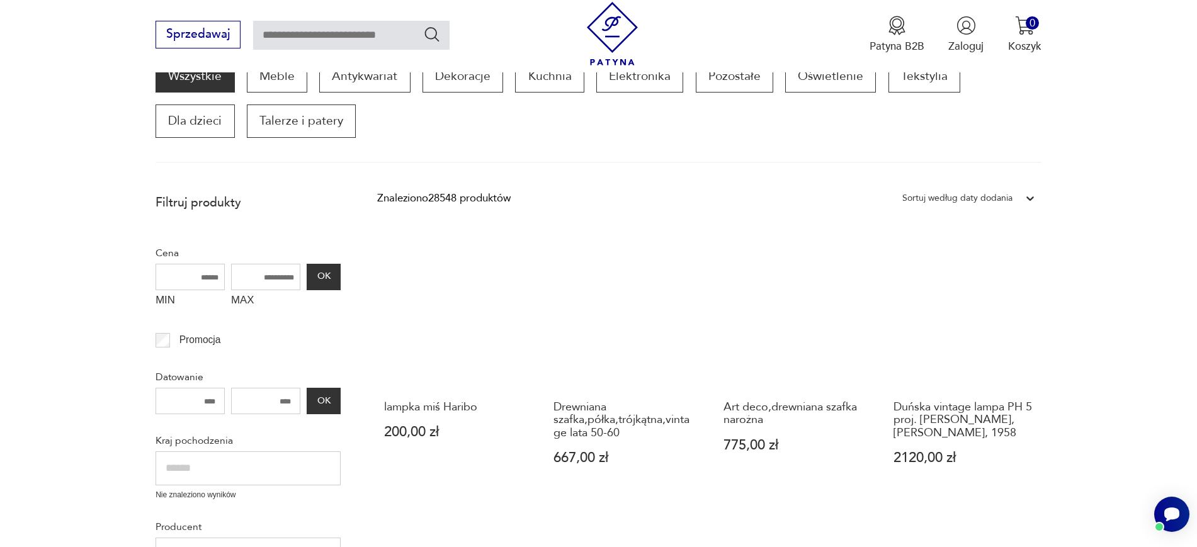
scroll to position [213, 0]
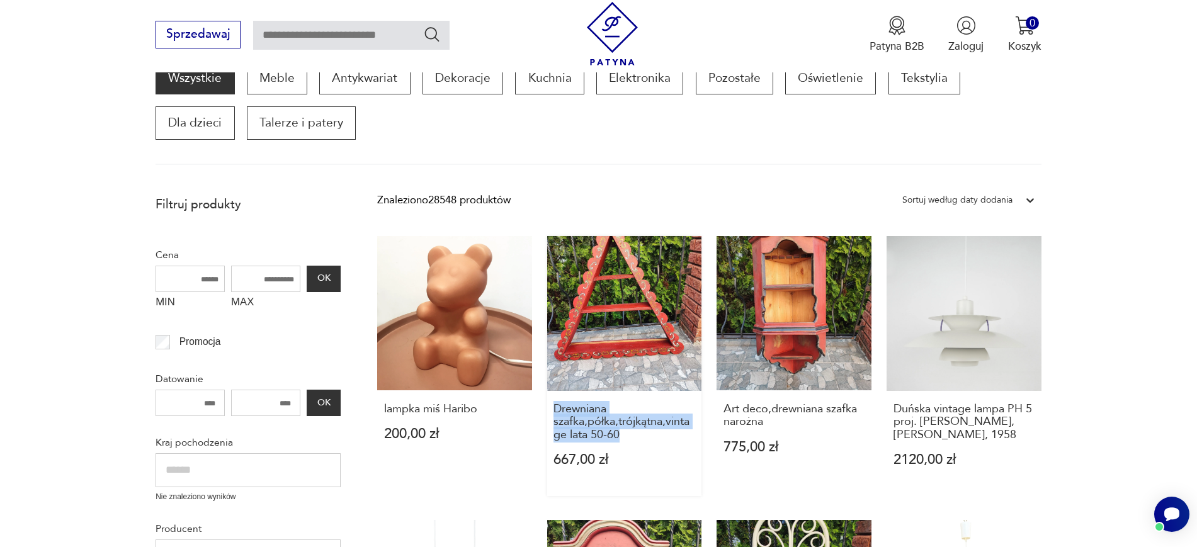
drag, startPoint x: 542, startPoint y: 407, endPoint x: 653, endPoint y: 442, distance: 116.1
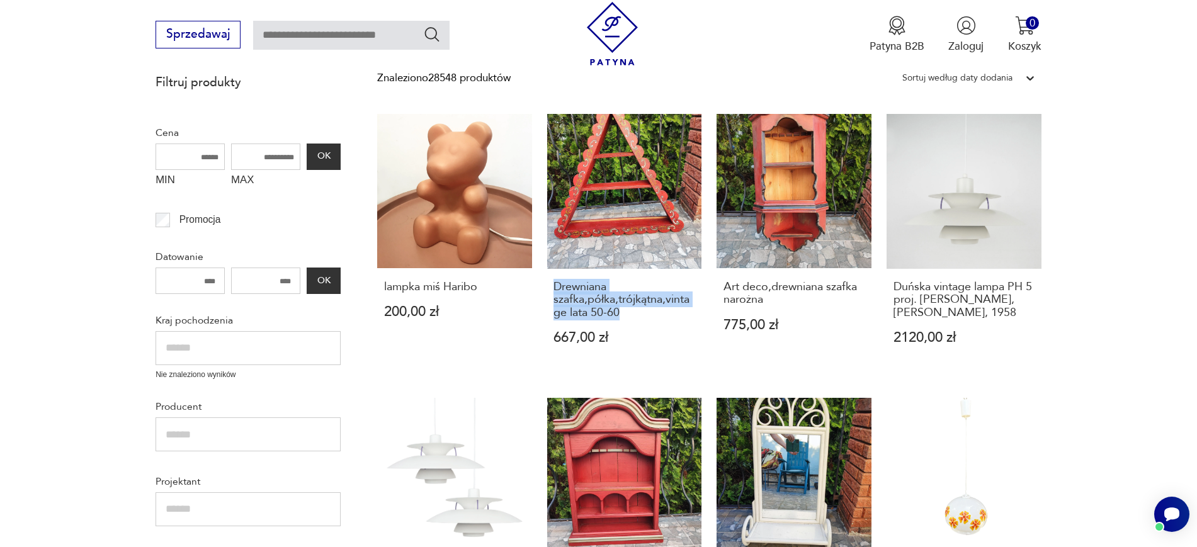
scroll to position [338, 0]
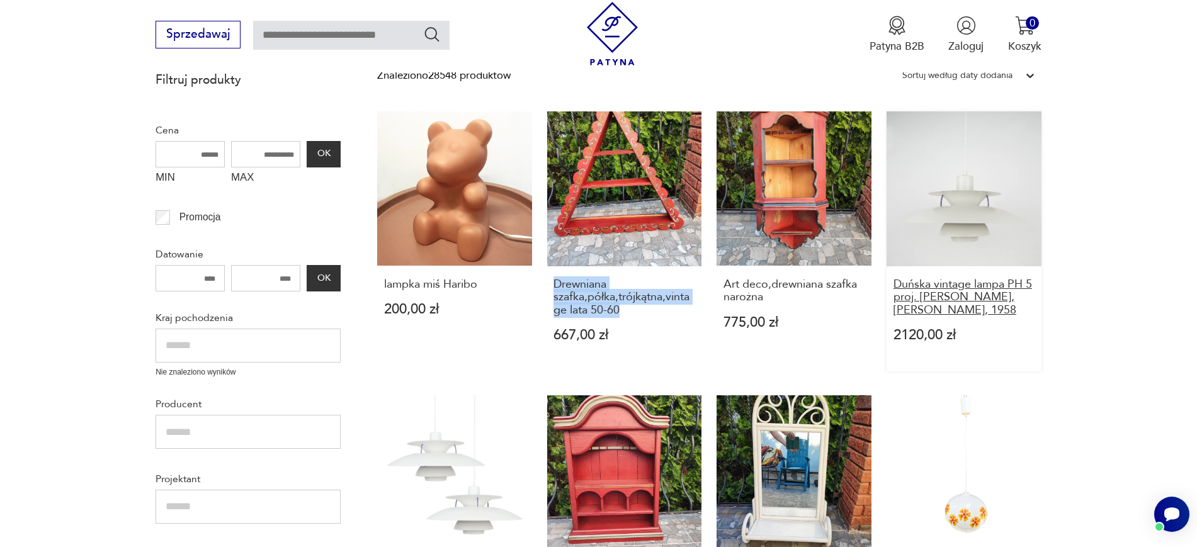
drag, startPoint x: 1087, startPoint y: 307, endPoint x: 893, endPoint y: 279, distance: 195.4
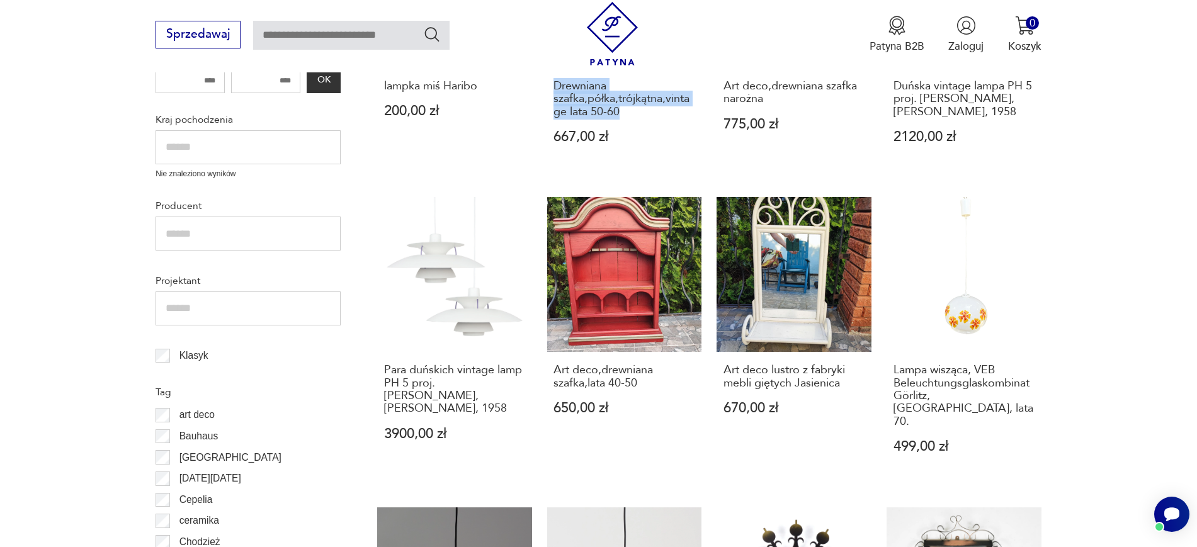
scroll to position [541, 0]
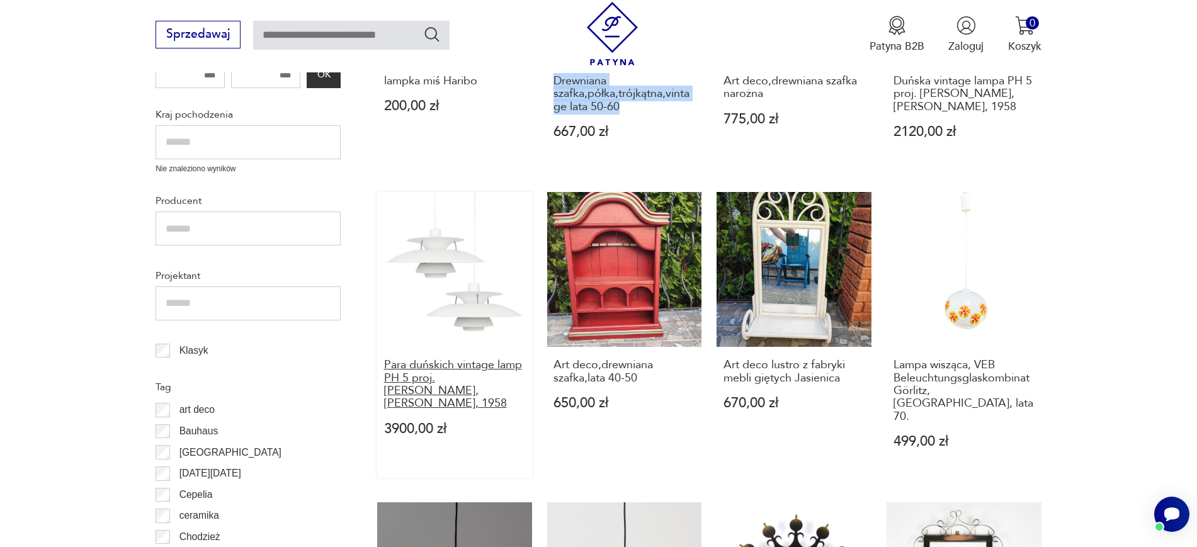
drag, startPoint x: 368, startPoint y: 360, endPoint x: 436, endPoint y: 401, distance: 79.9
click at [436, 401] on section "Filtruj produkty Cena MIN MAX OK Promocja Datowanie OK Kraj pochodzenia Nie zna…" at bounding box center [598, 549] width 1197 height 1377
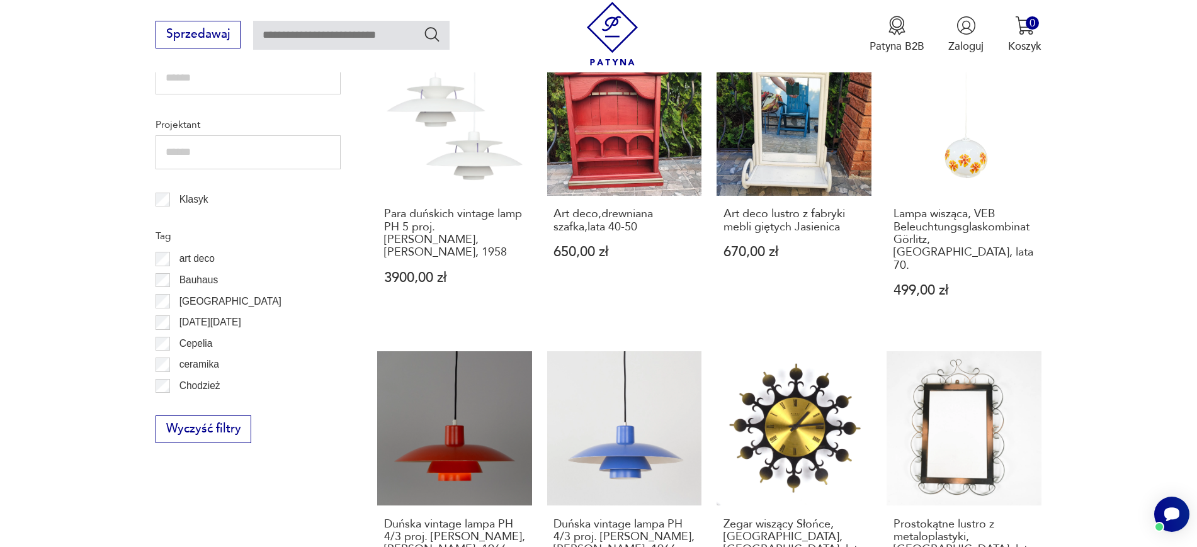
scroll to position [735, 0]
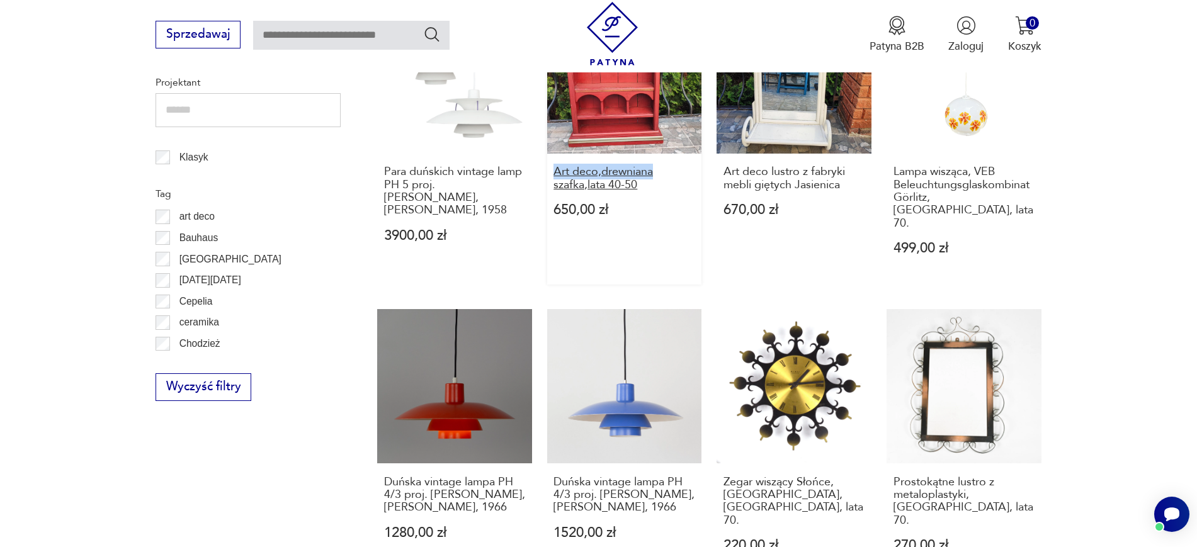
drag, startPoint x: 543, startPoint y: 167, endPoint x: 667, endPoint y: 177, distance: 125.1
click at [667, 177] on div "lampka miś Haribo 200,00 zł Drewniana szafka,półka,trójkątna,vintage lata 50-60…" at bounding box center [709, 303] width 664 height 1177
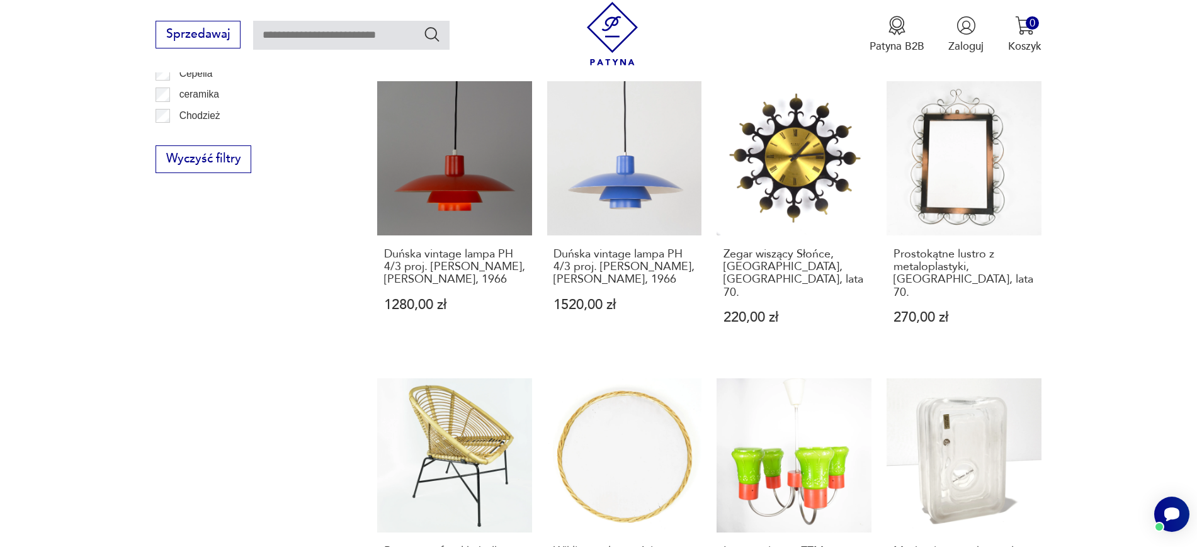
scroll to position [965, 0]
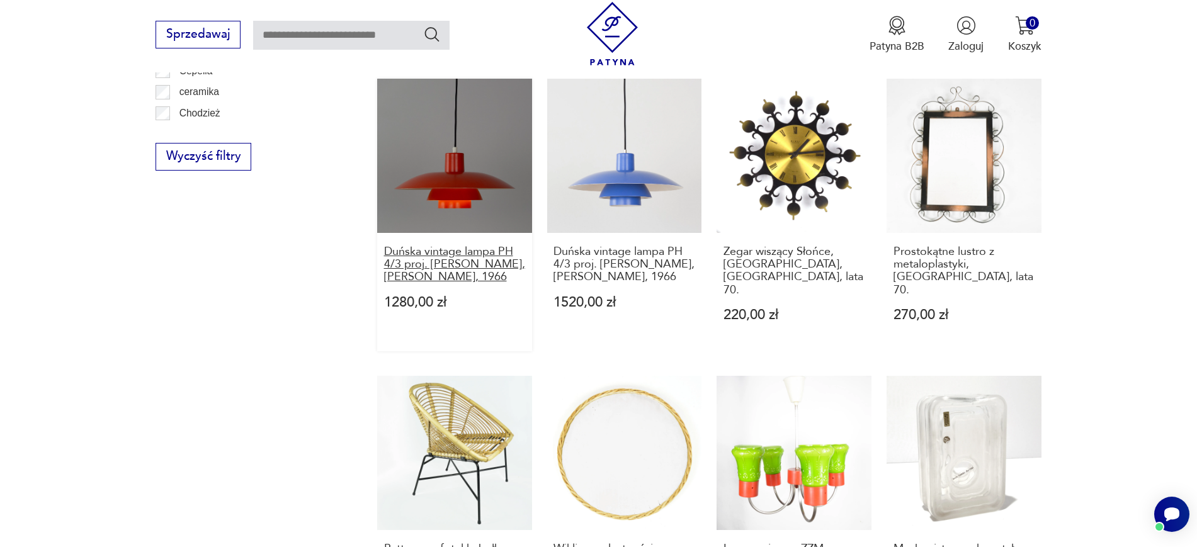
drag, startPoint x: 368, startPoint y: 241, endPoint x: 489, endPoint y: 265, distance: 124.0
click at [489, 265] on section "Filtruj produkty Cena MIN MAX OK Promocja Datowanie OK Kraj pochodzenia Nie zna…" at bounding box center [598, 125] width 1197 height 1377
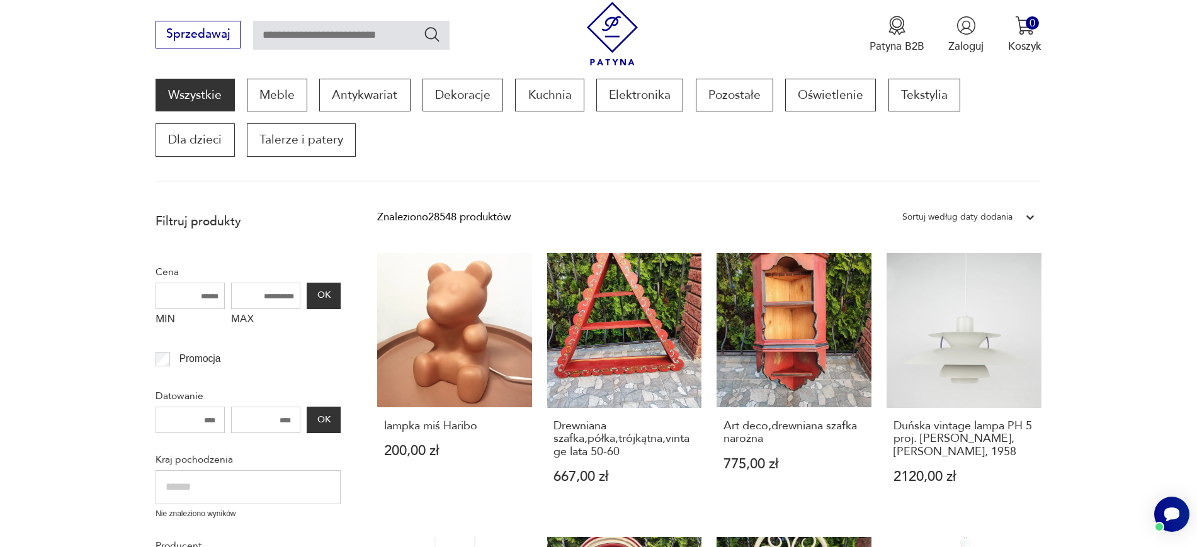
scroll to position [220, 0]
